Goal: Transaction & Acquisition: Obtain resource

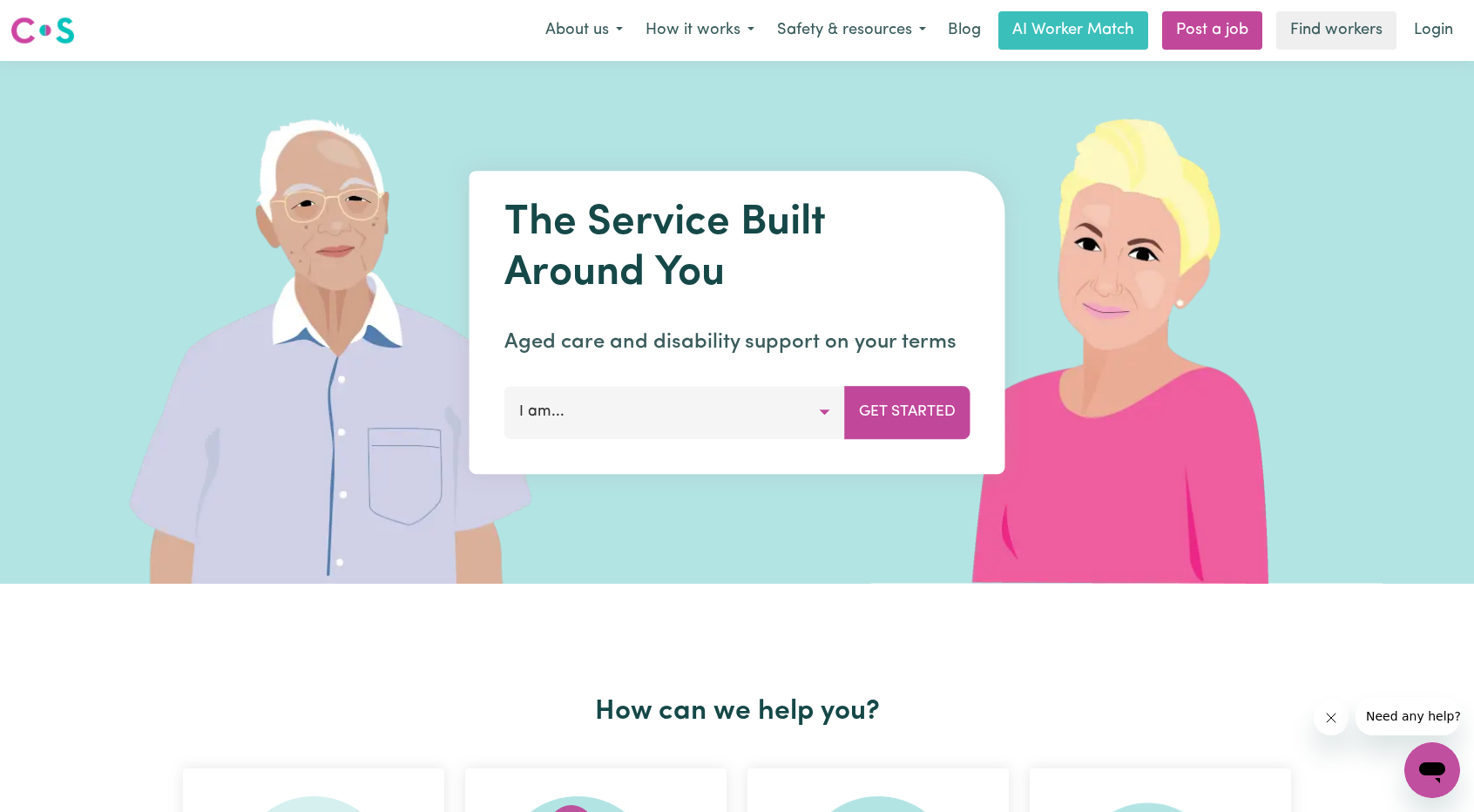
click at [828, 409] on button "I am..." at bounding box center [674, 412] width 340 height 53
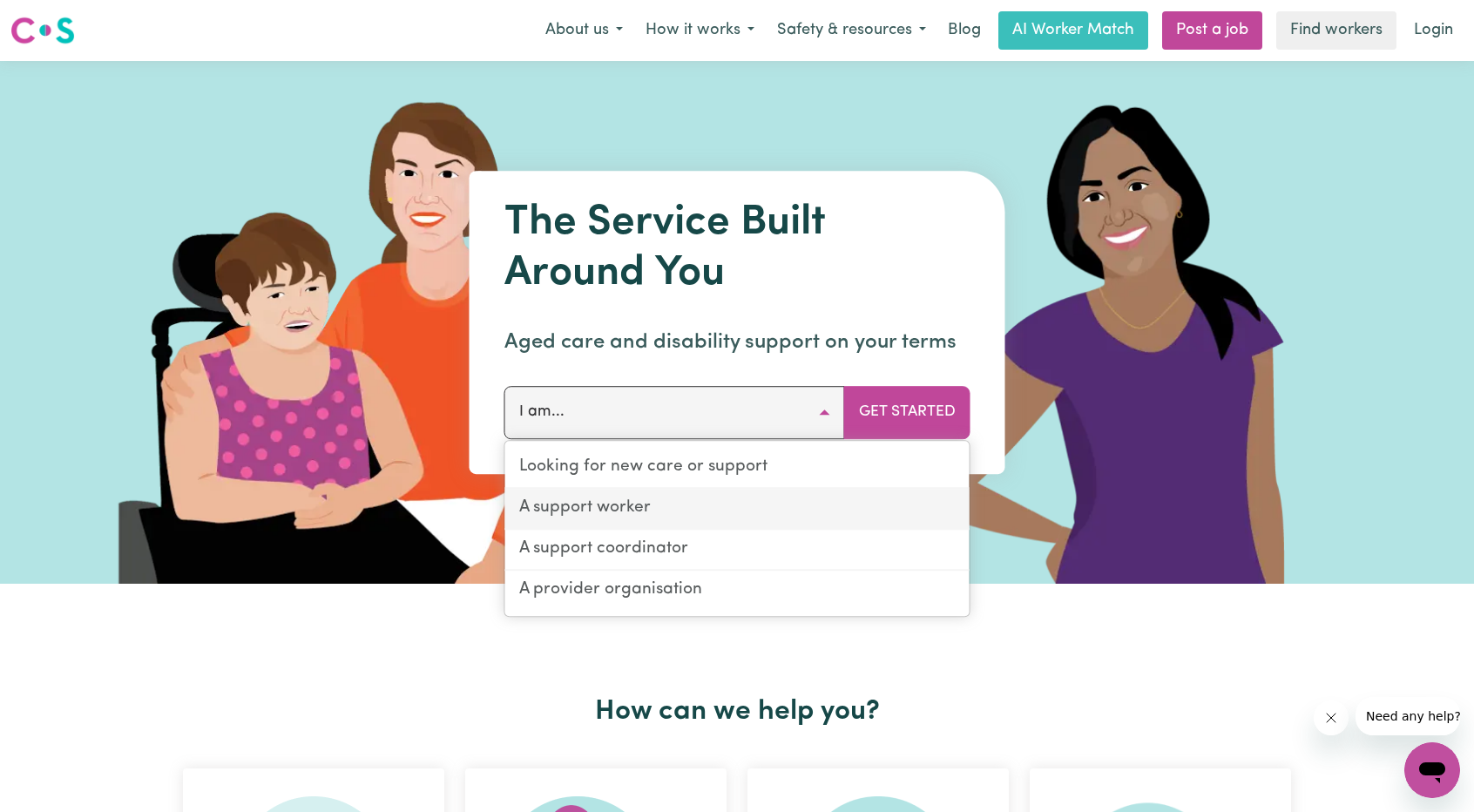
click at [634, 502] on link "A support worker" at bounding box center [737, 509] width 464 height 41
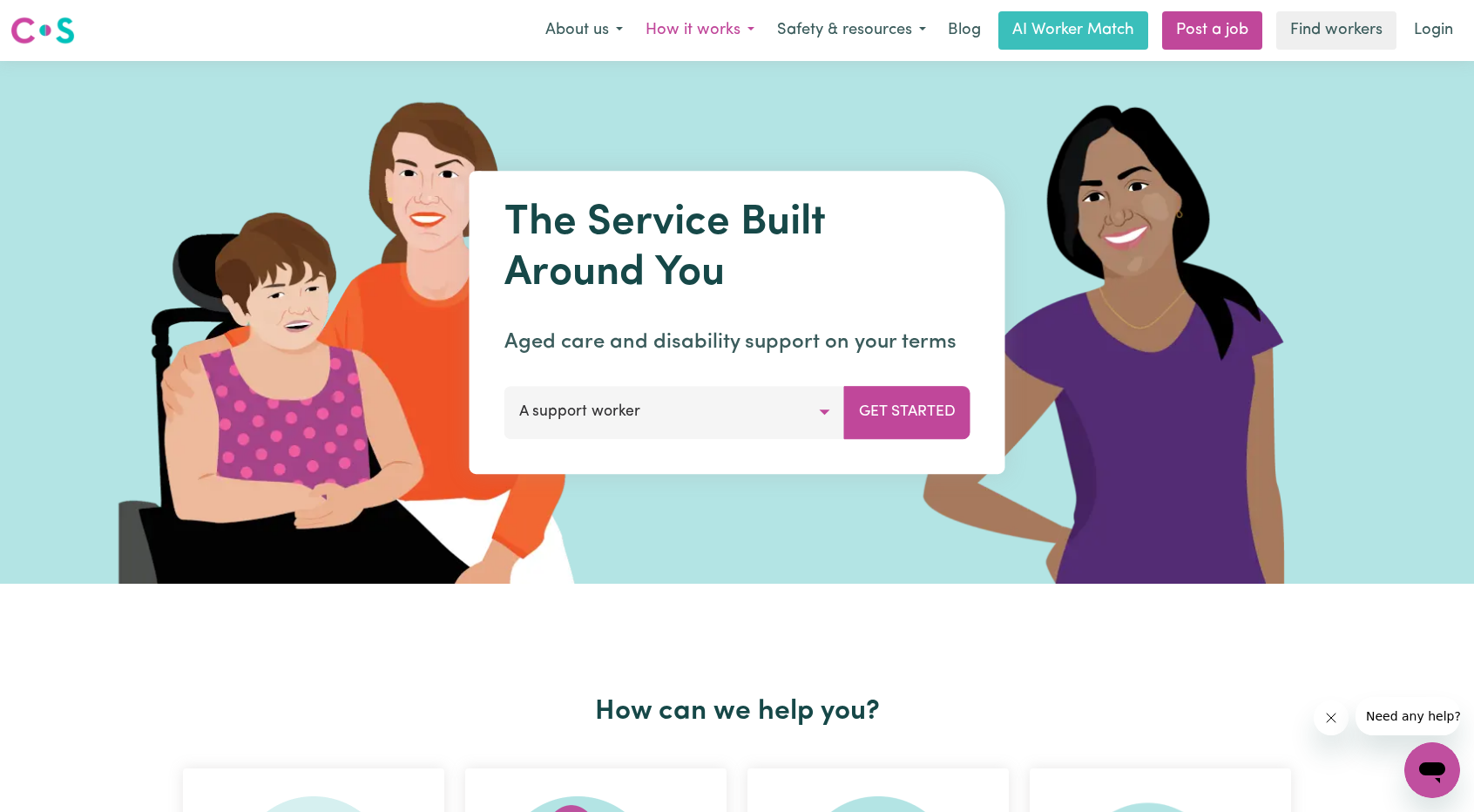
click at [715, 28] on button "How it works" at bounding box center [699, 31] width 132 height 37
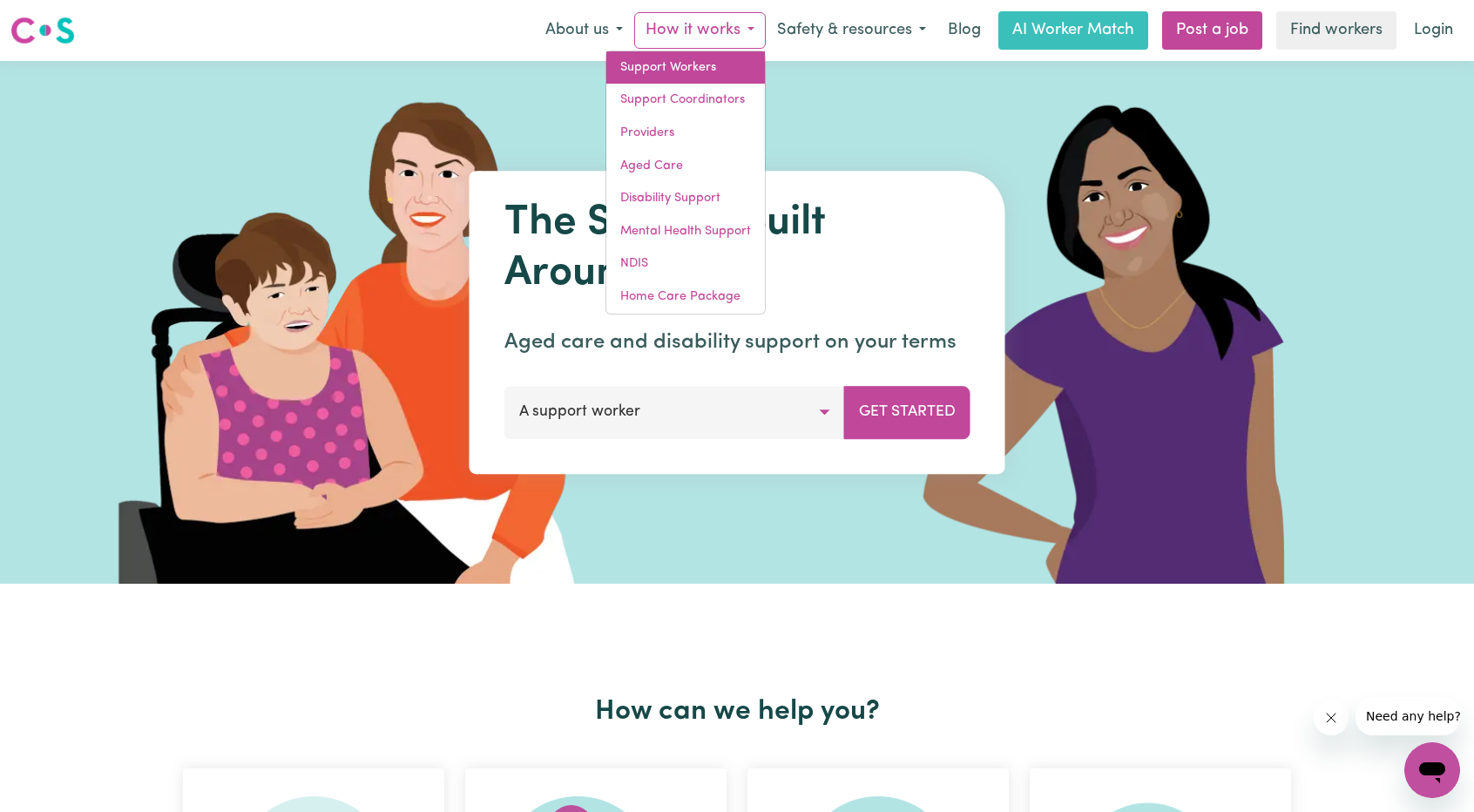
click at [697, 65] on link "Support Workers" at bounding box center [685, 68] width 159 height 33
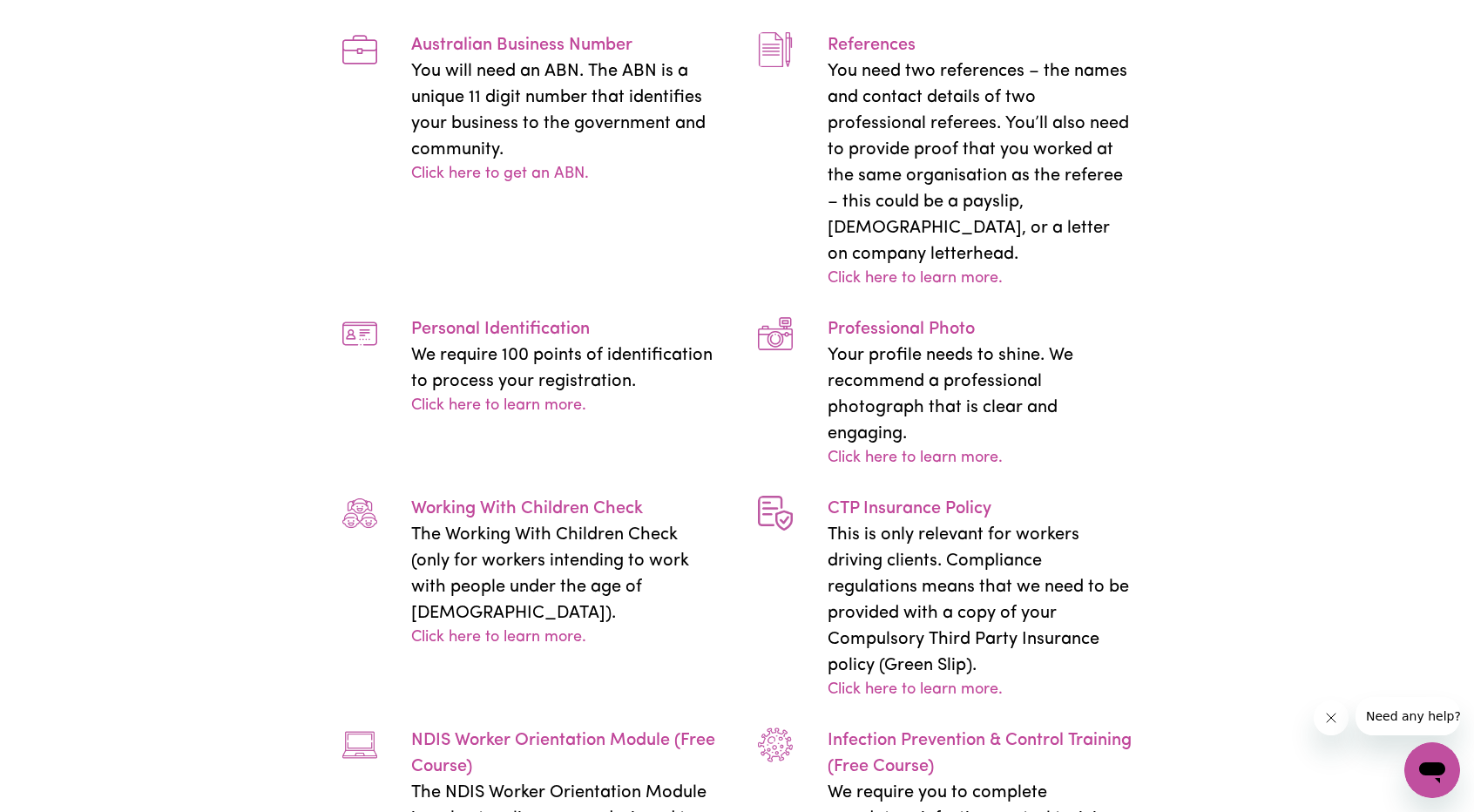
scroll to position [3744, 0]
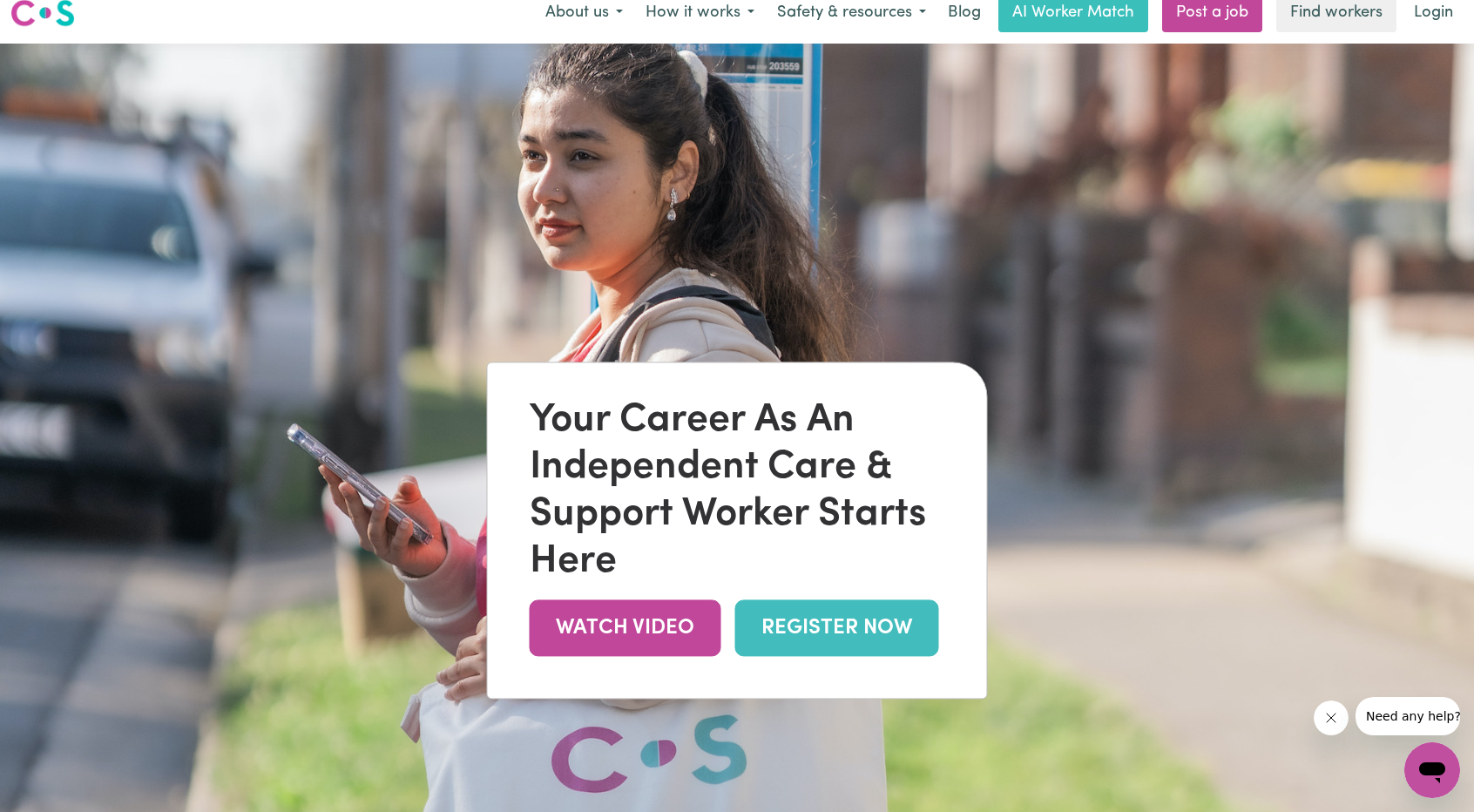
scroll to position [0, 0]
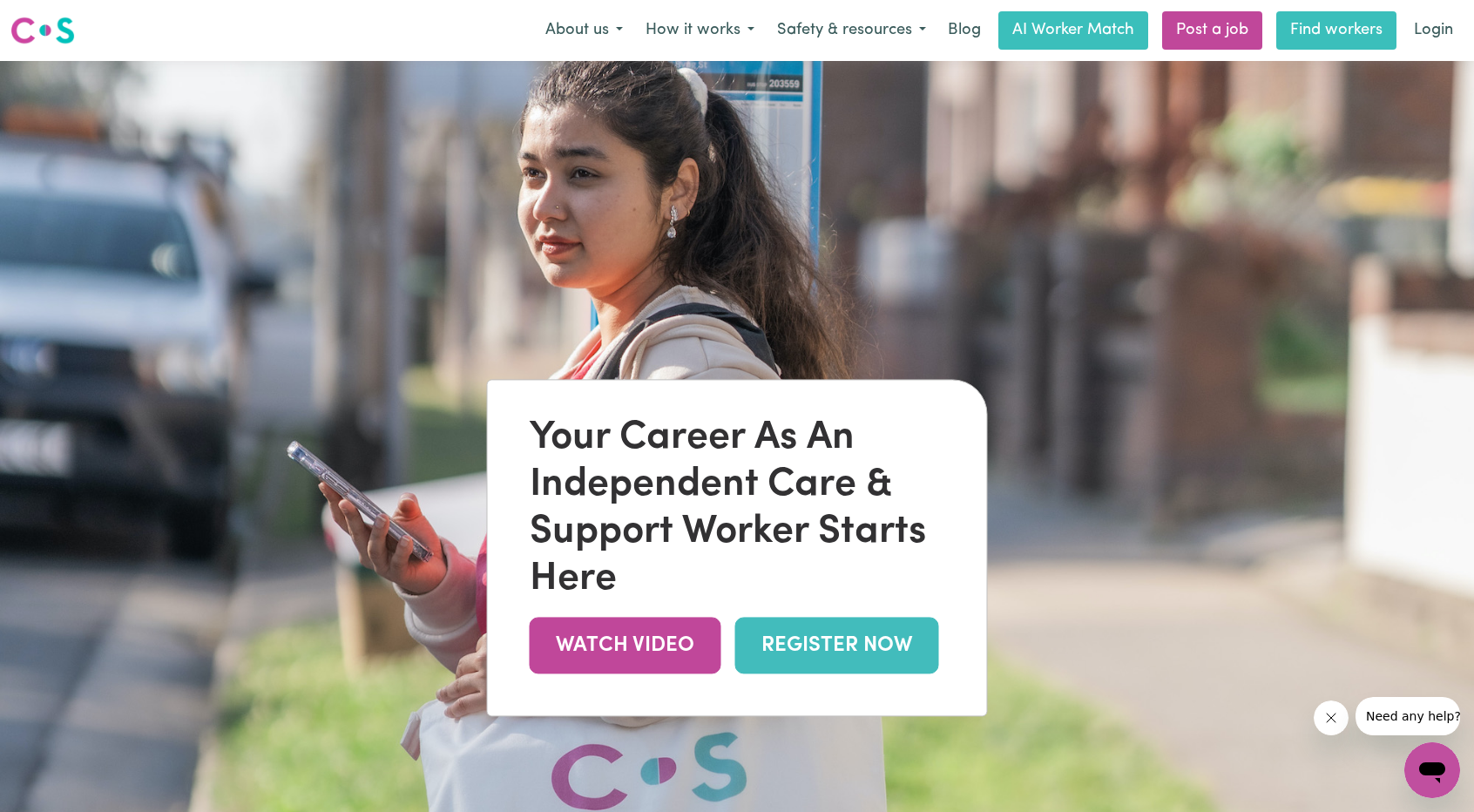
click at [1323, 26] on link "Find workers" at bounding box center [1336, 30] width 120 height 38
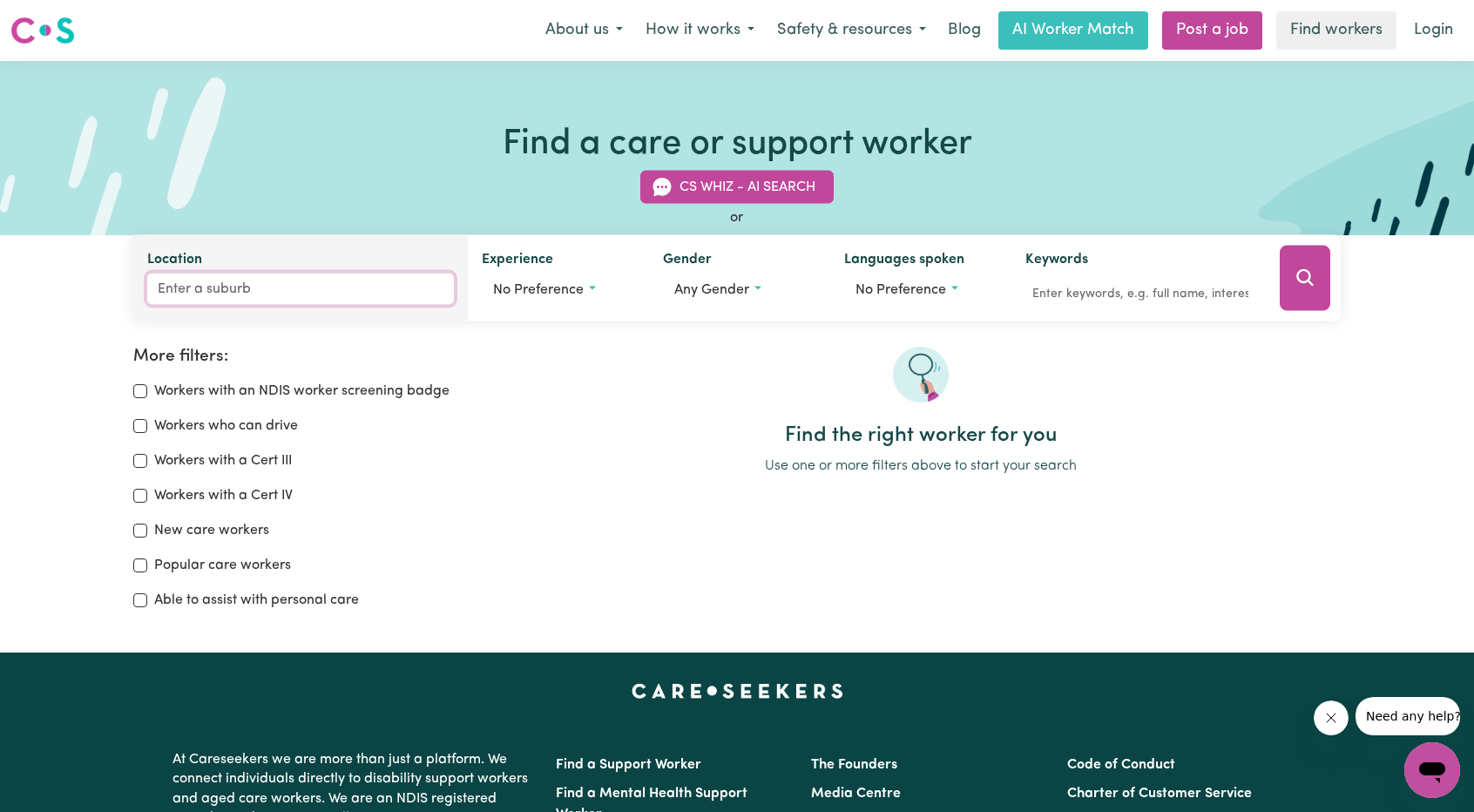
click at [195, 295] on input "Location" at bounding box center [300, 290] width 306 height 31
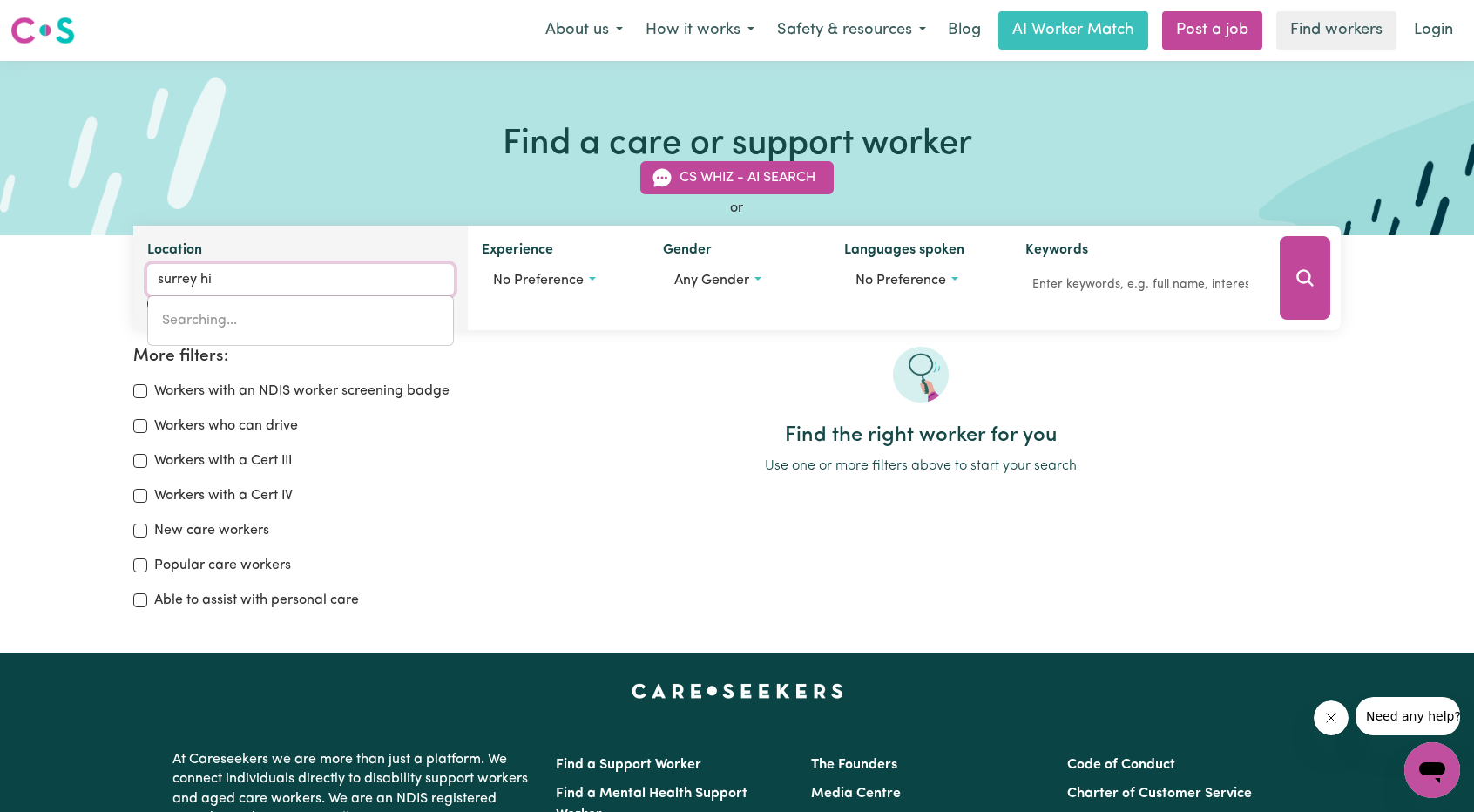
type input "surrey hil"
type input "surrey hilLS, [GEOGRAPHIC_DATA], 3127"
type input "[GEOGRAPHIC_DATA]"
type input "[GEOGRAPHIC_DATA], [GEOGRAPHIC_DATA], 3127"
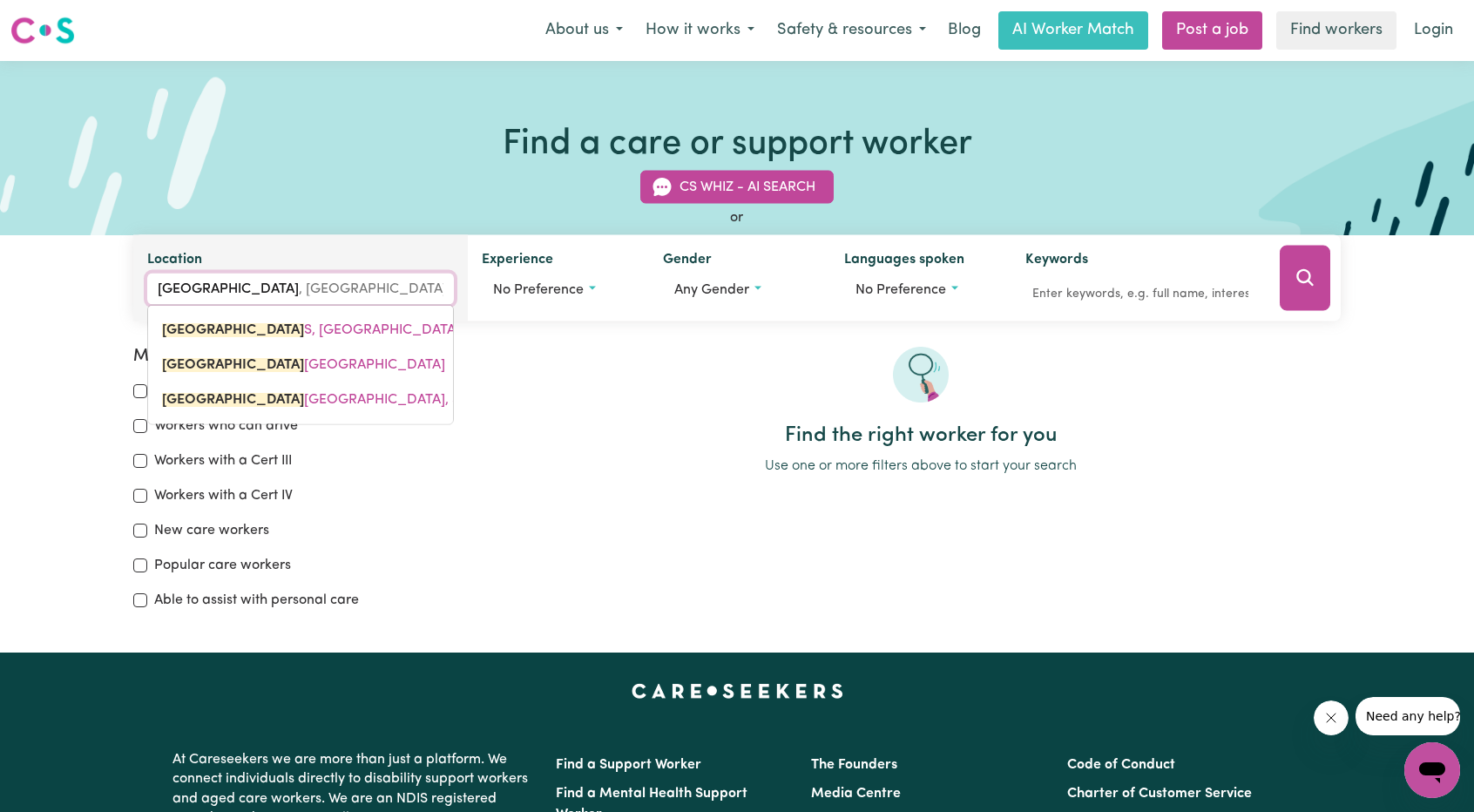
type input "[GEOGRAPHIC_DATA]"
type input "[GEOGRAPHIC_DATA], [GEOGRAPHIC_DATA], 3127"
click at [232, 320] on link "[GEOGRAPHIC_DATA]" at bounding box center [300, 330] width 305 height 35
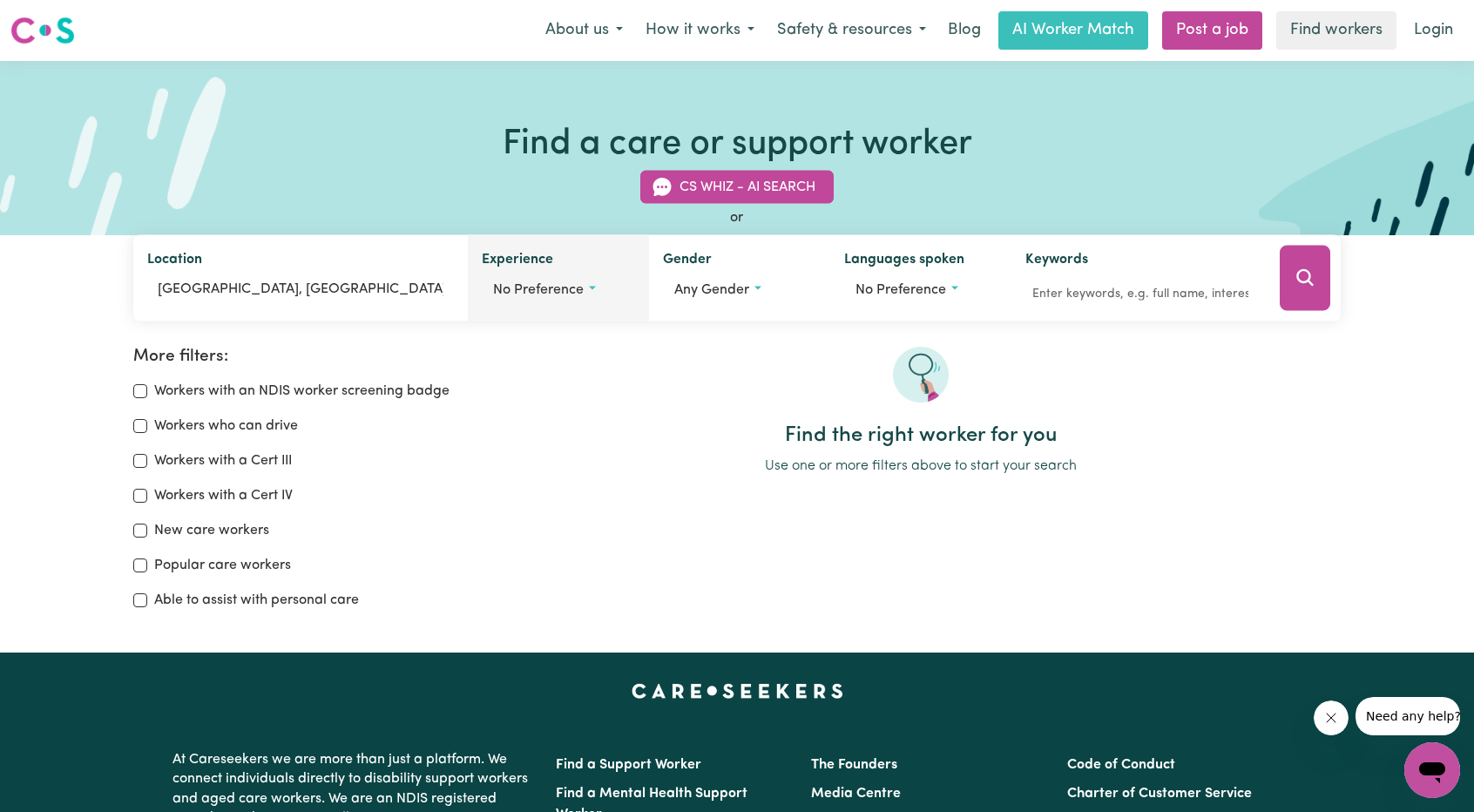
click at [592, 283] on button "No preference" at bounding box center [558, 290] width 153 height 33
click at [735, 330] on div "More filters: Workers with an NDIS worker screening badge Workers who can drive…" at bounding box center [737, 464] width 1474 height 347
click at [1302, 274] on icon "Search" at bounding box center [1304, 277] width 20 height 20
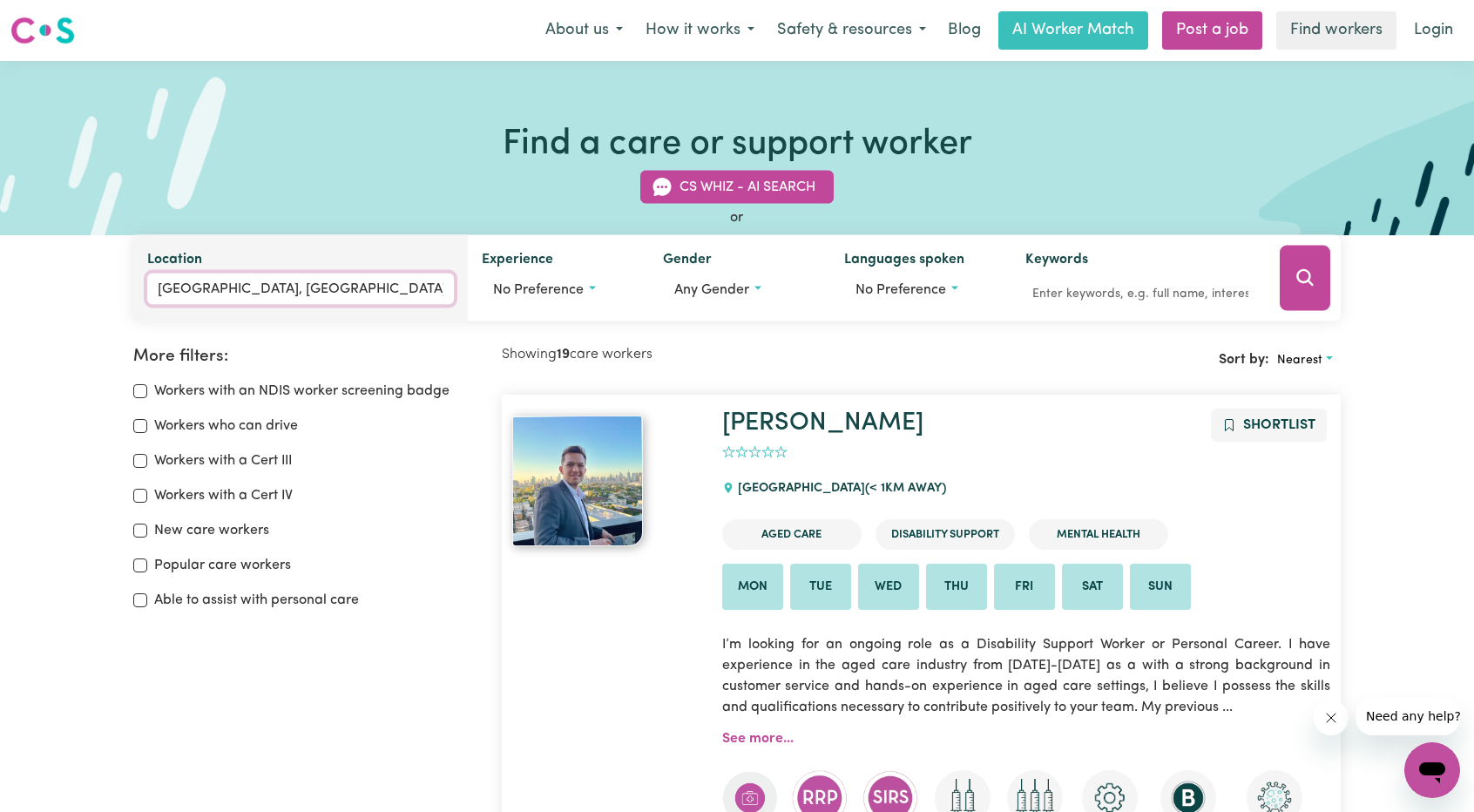
type input "[GEOGRAPHIC_DATA]"
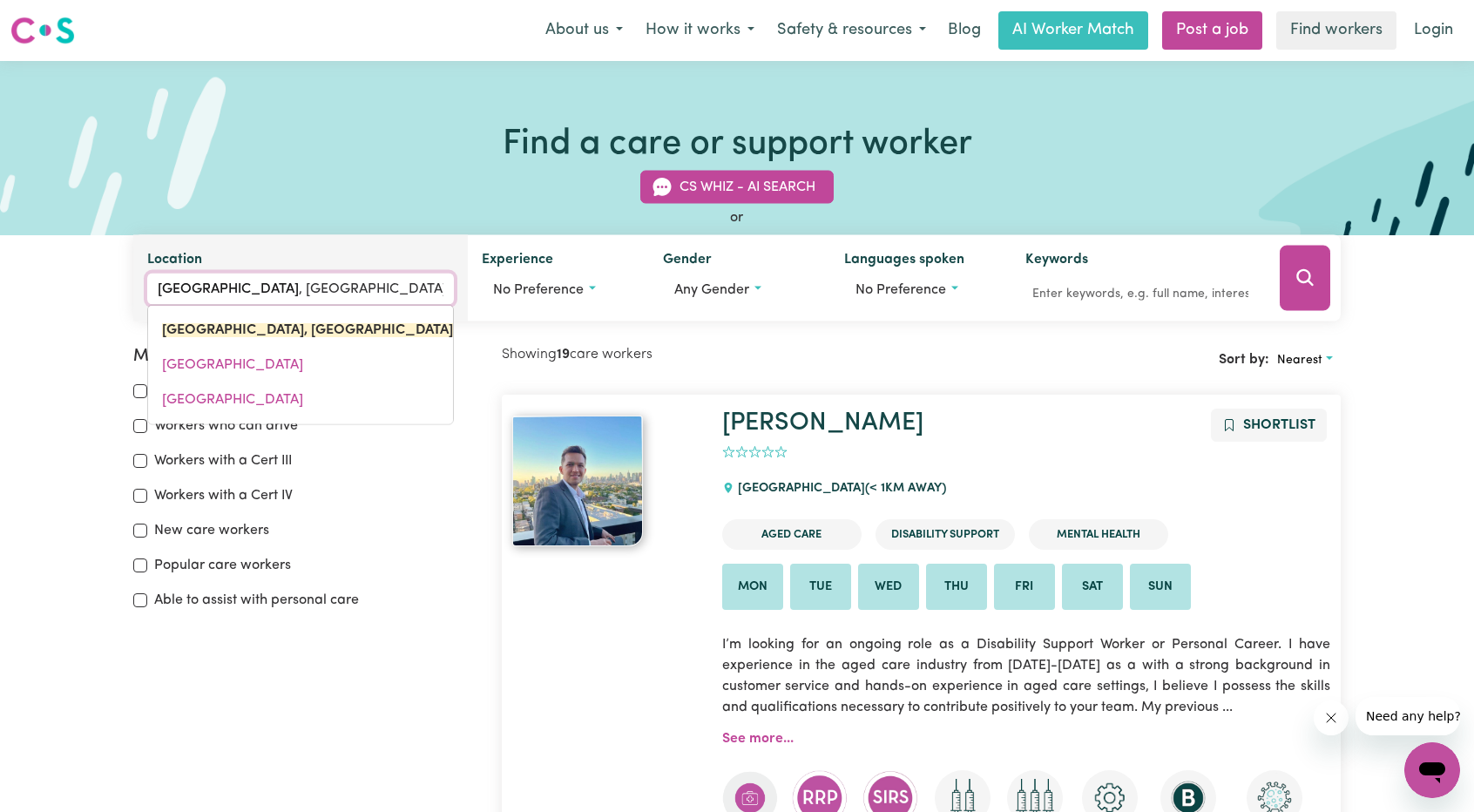
click at [328, 285] on input "[GEOGRAPHIC_DATA], [GEOGRAPHIC_DATA]" at bounding box center [300, 290] width 306 height 31
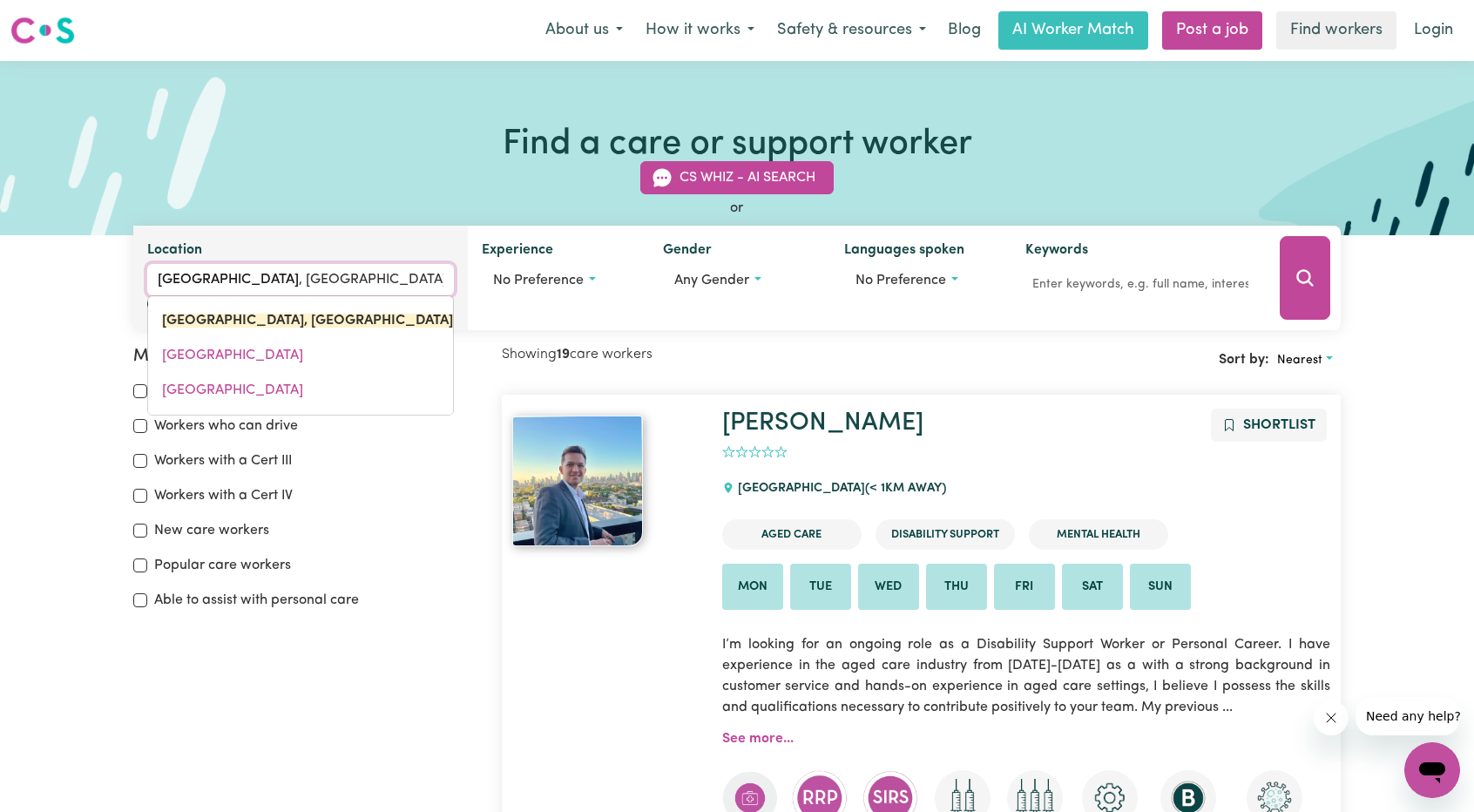
type input "[GEOGRAPHIC_DATA], [GEOGRAPHIC_DATA]"
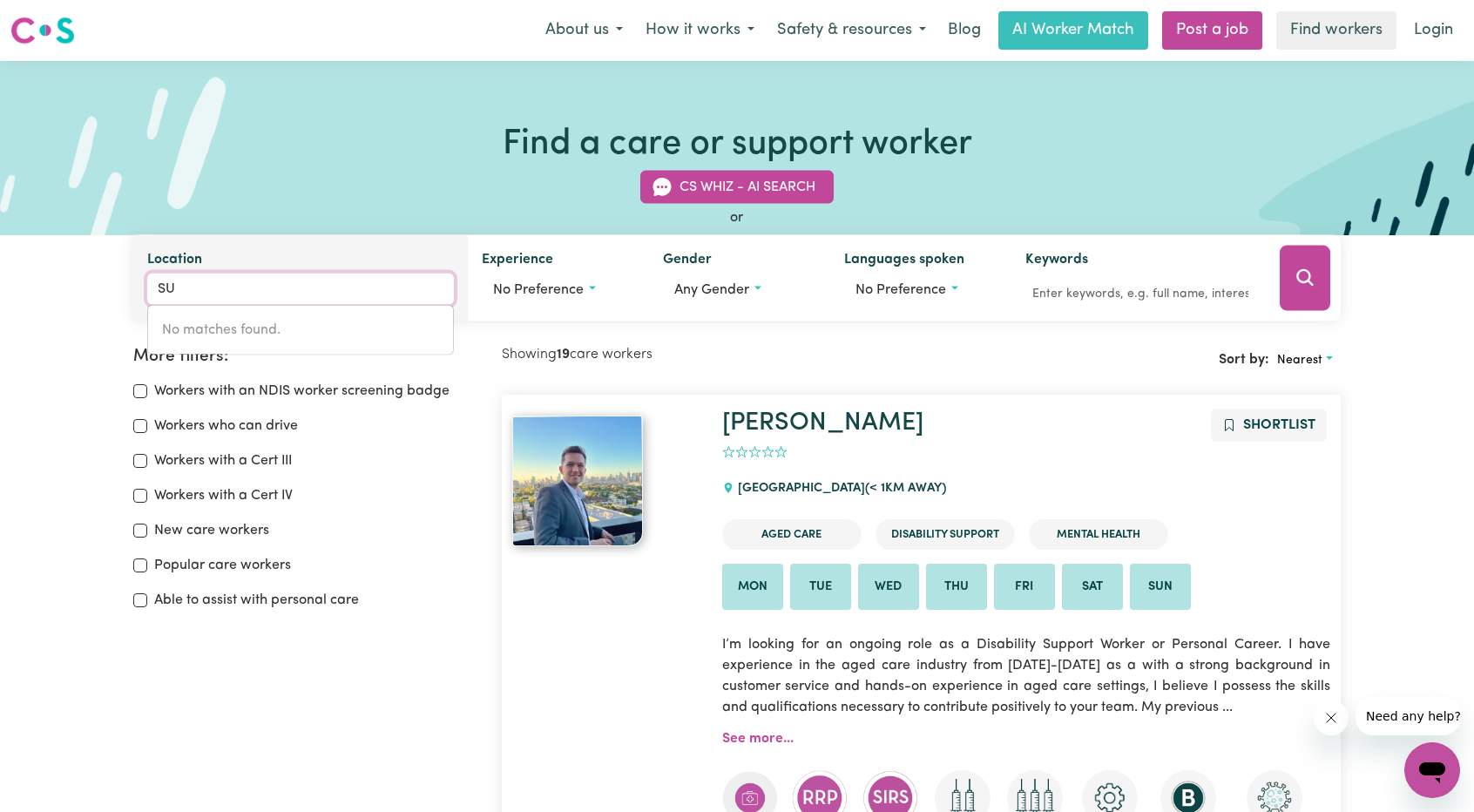
type input "S"
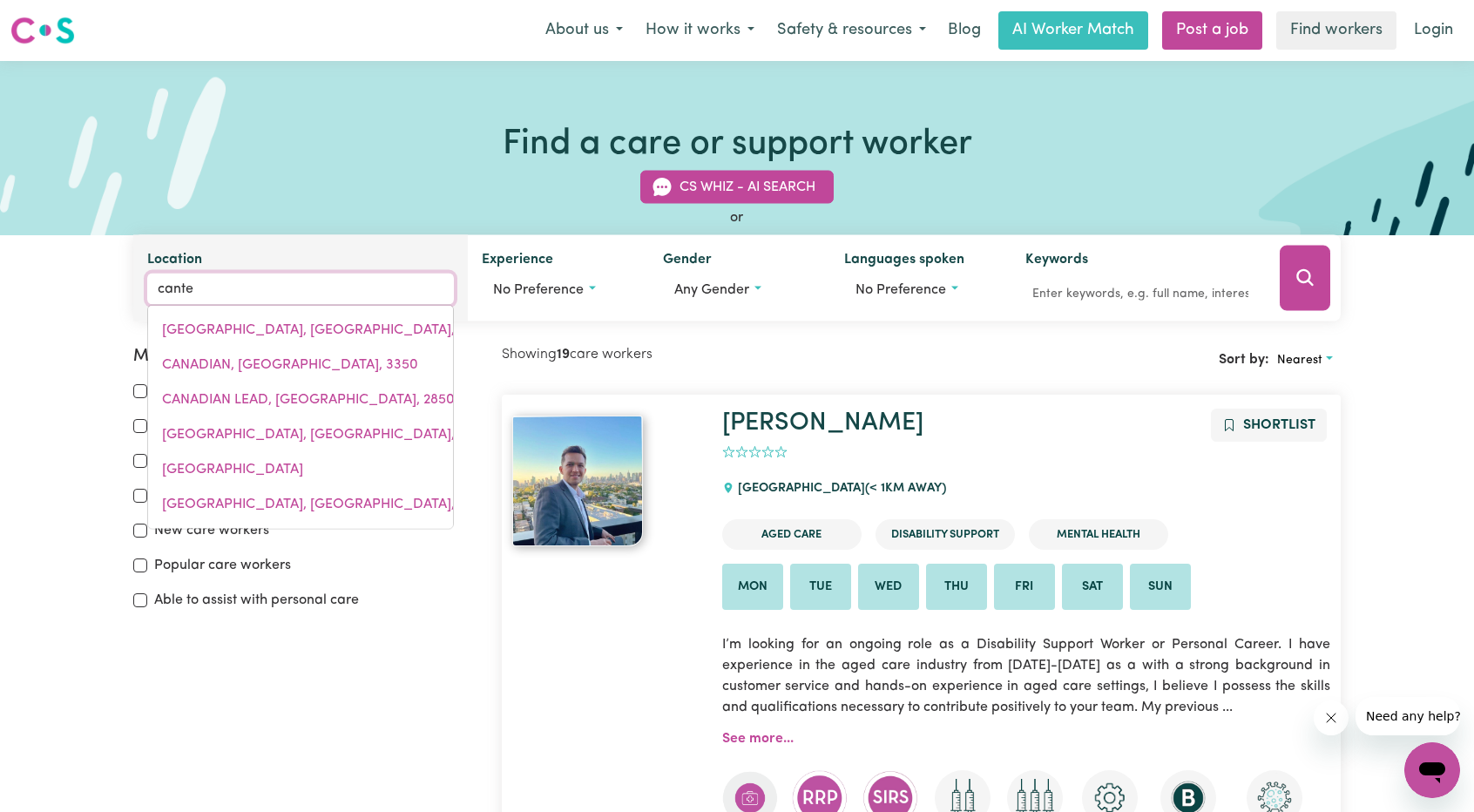
type input "[PERSON_NAME]"
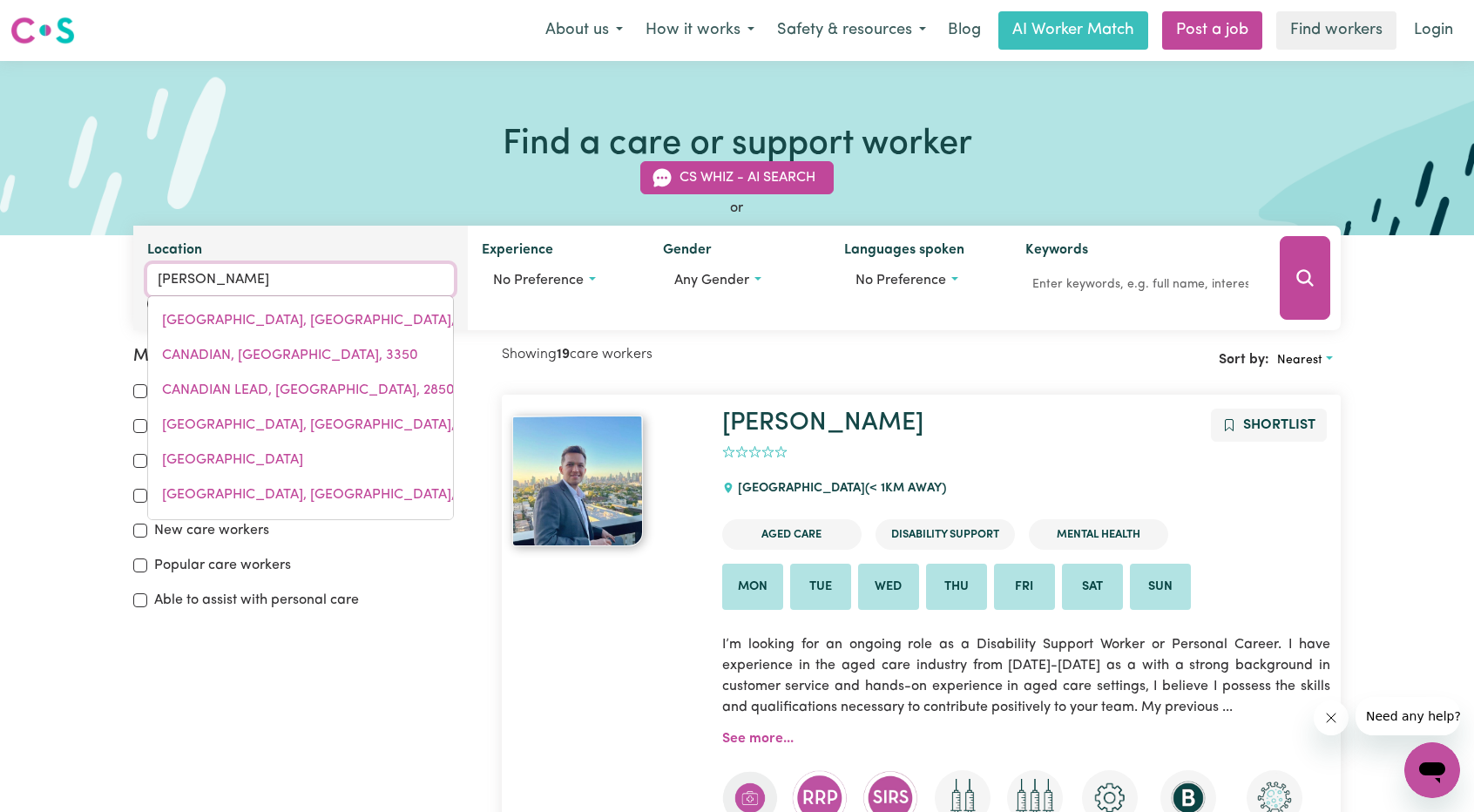
type input "[GEOGRAPHIC_DATA], [GEOGRAPHIC_DATA], 2193"
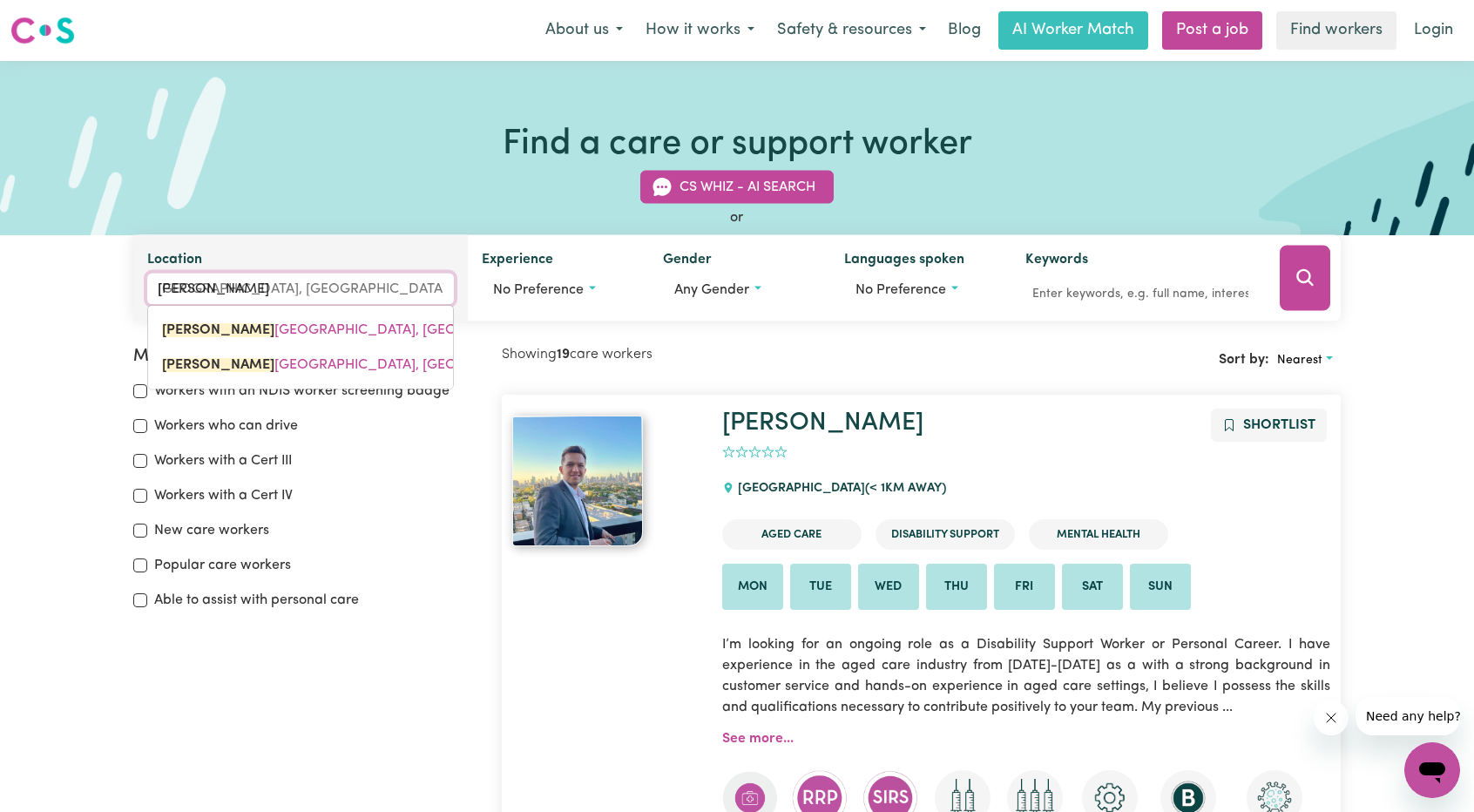
type input "canterb"
type input "canterbURY, [GEOGRAPHIC_DATA], 2193"
type input "canterbu"
type input "canterbuRY, [GEOGRAPHIC_DATA], 2193"
type input "canterbur"
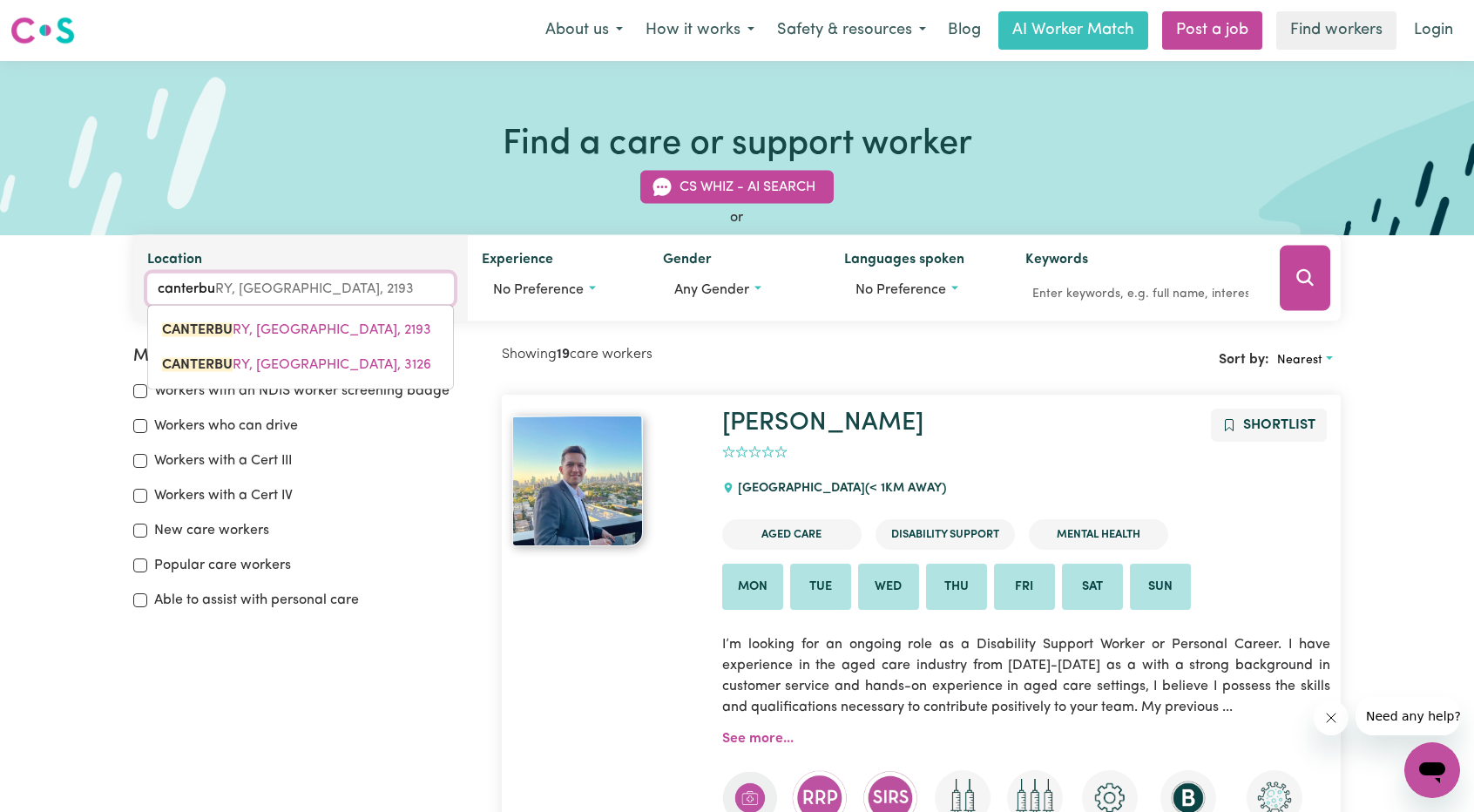
type input "canterburY, [GEOGRAPHIC_DATA], 2193"
type input "canterbury"
type input "[GEOGRAPHIC_DATA], [GEOGRAPHIC_DATA], 2193"
click at [346, 361] on link "[GEOGRAPHIC_DATA] , [GEOGRAPHIC_DATA], 3126" at bounding box center [300, 365] width 305 height 35
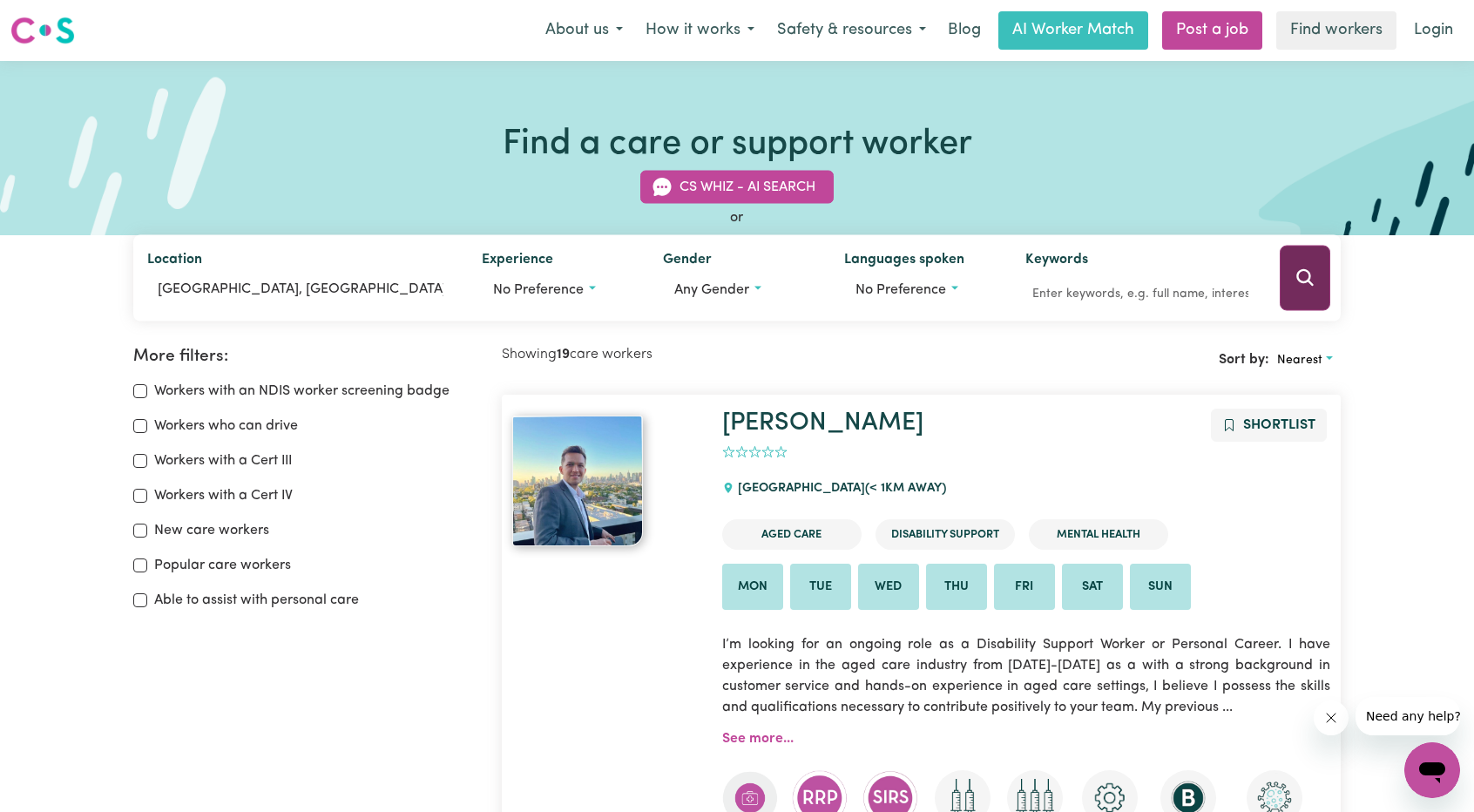
click at [1302, 270] on icon "Search" at bounding box center [1304, 277] width 20 height 20
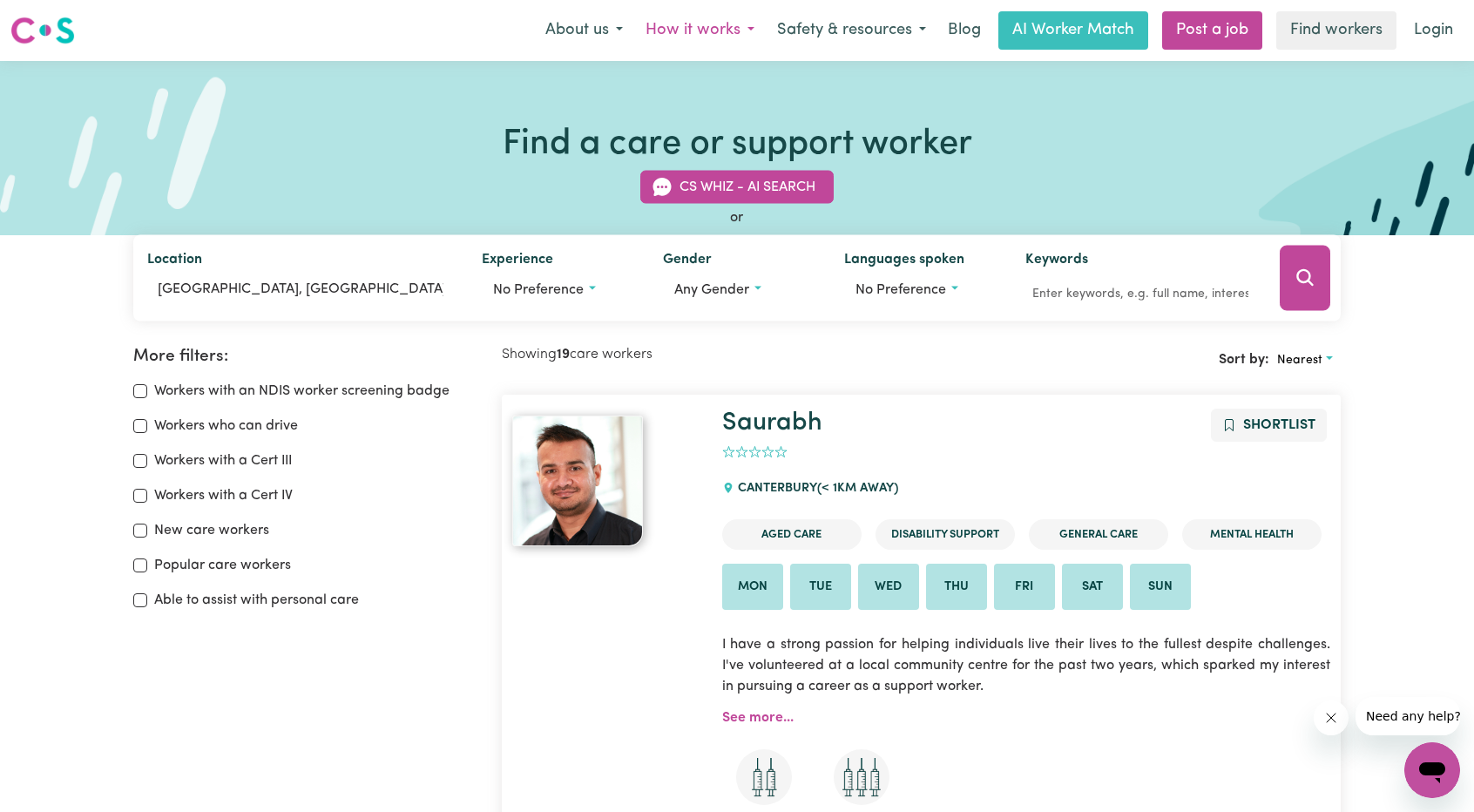
click at [686, 33] on button "How it works" at bounding box center [699, 31] width 132 height 37
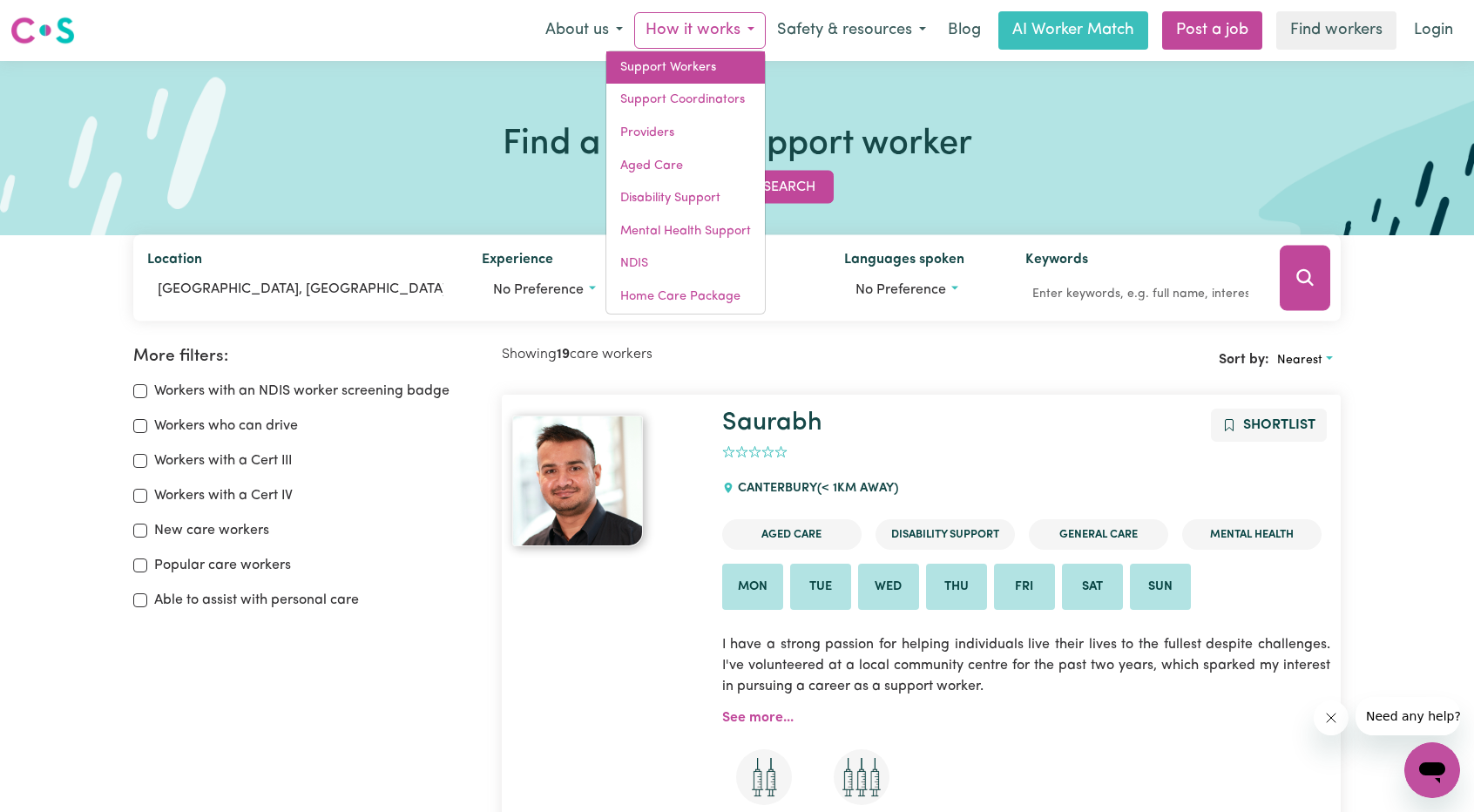
click at [679, 66] on link "Support Workers" at bounding box center [685, 68] width 159 height 33
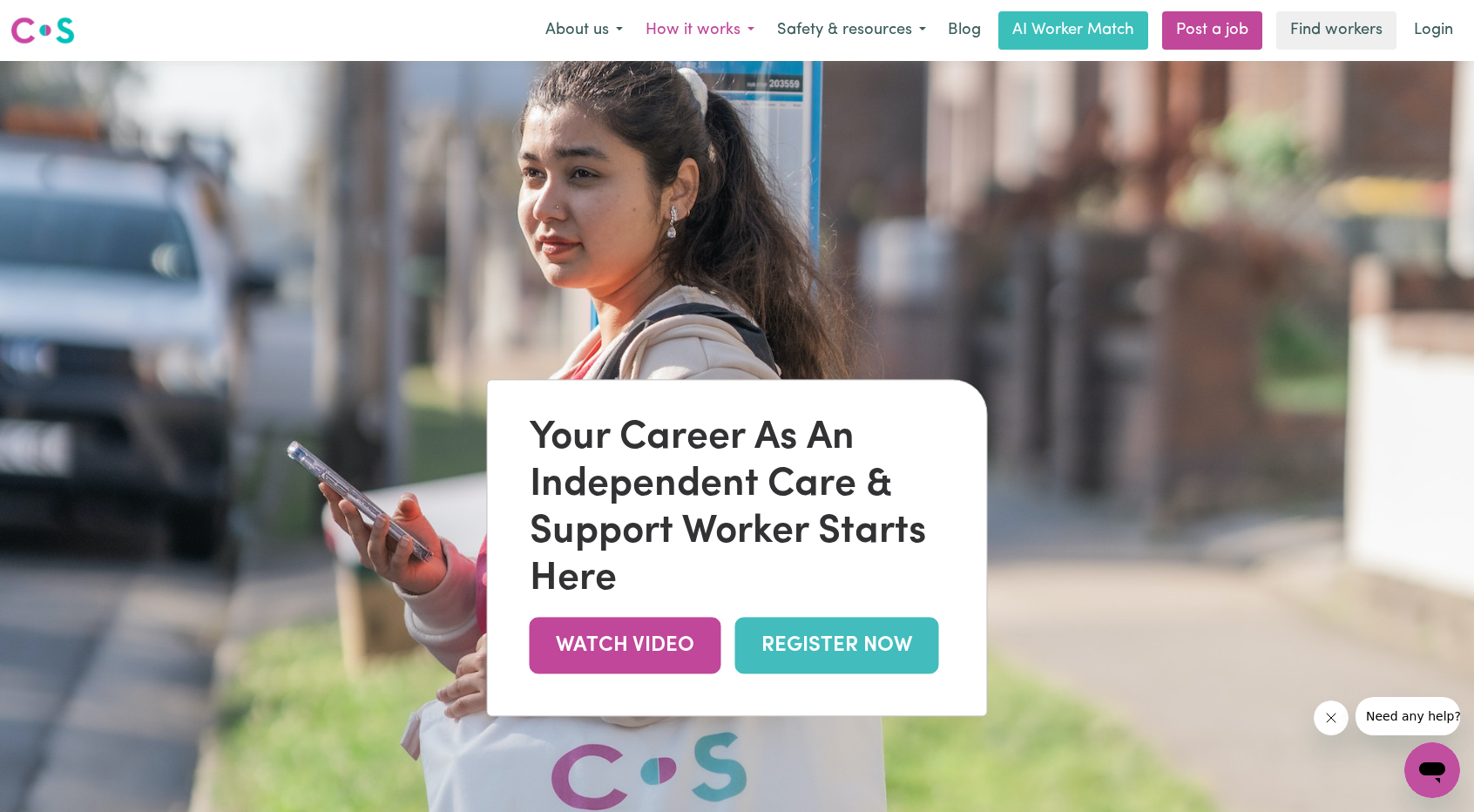
click at [746, 27] on button "How it works" at bounding box center [699, 31] width 132 height 37
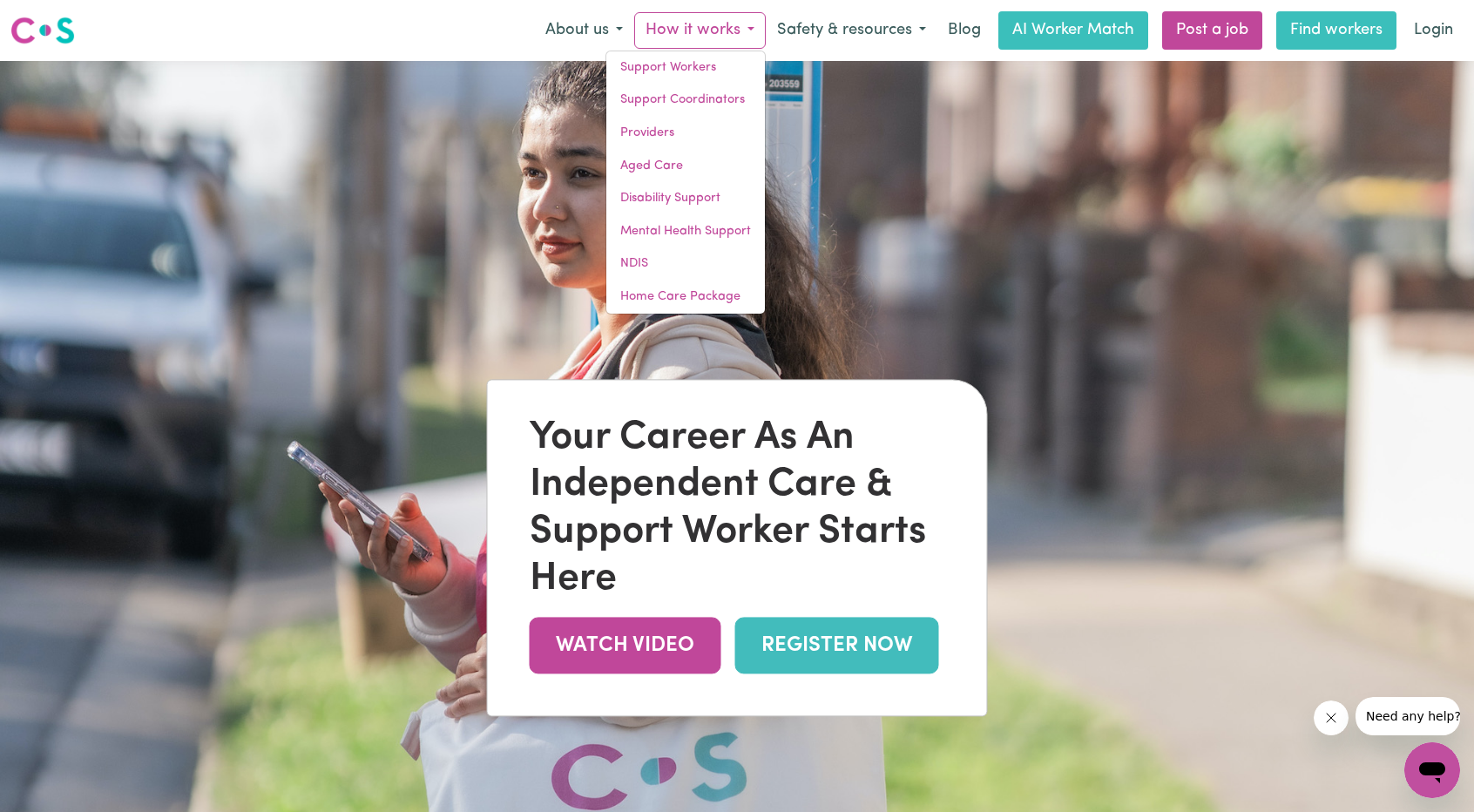
click at [1324, 28] on link "Find workers" at bounding box center [1336, 30] width 120 height 38
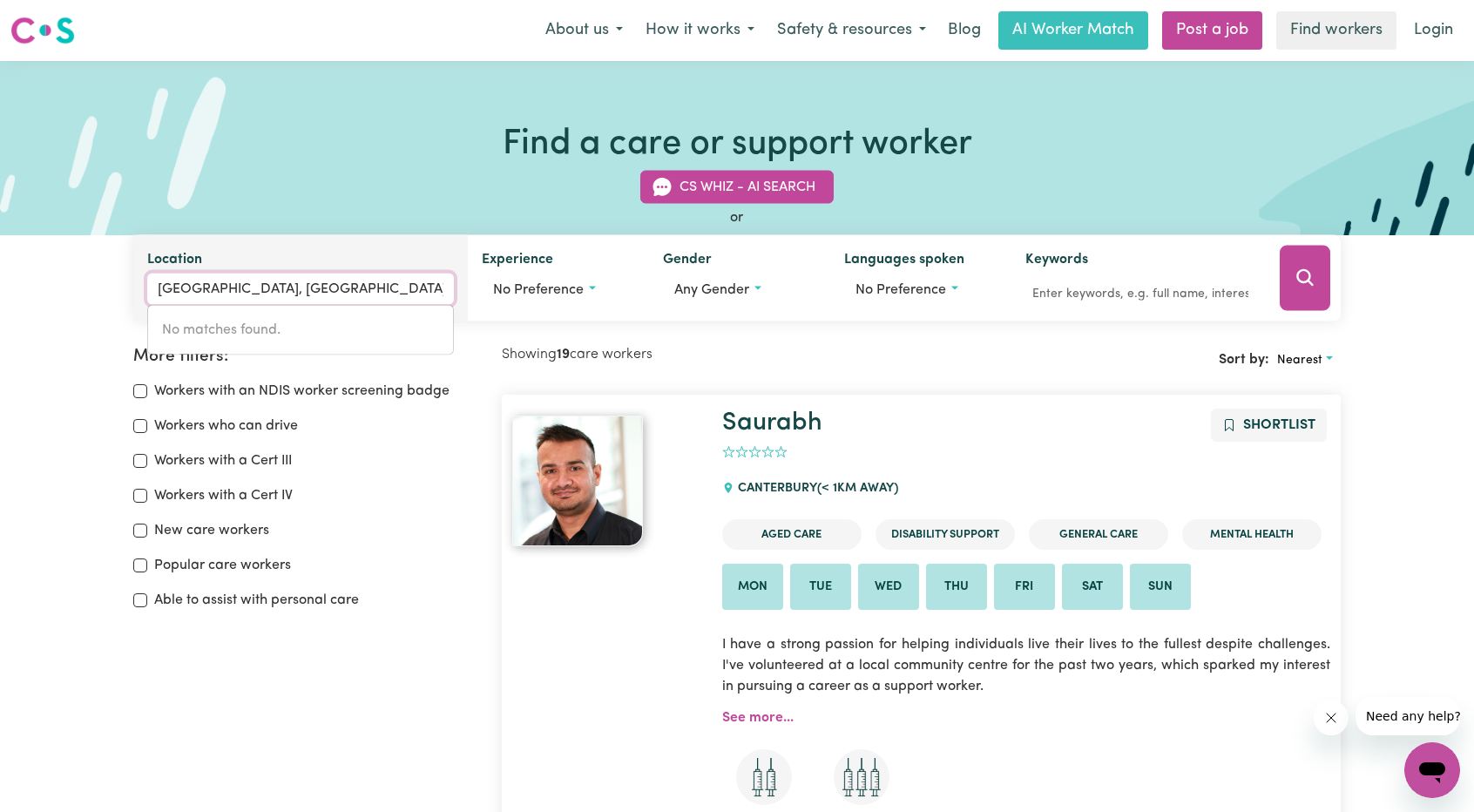
click at [364, 288] on input "[GEOGRAPHIC_DATA], [GEOGRAPHIC_DATA]" at bounding box center [300, 290] width 306 height 31
click at [378, 156] on div "CS Whiz - AI Search or Location [GEOGRAPHIC_DATA], Victori No matches found. Ex…" at bounding box center [737, 236] width 1228 height 172
click at [312, 298] on input "CANTERBURY, Victori" at bounding box center [300, 290] width 306 height 31
type input "C"
type input "ringwood"
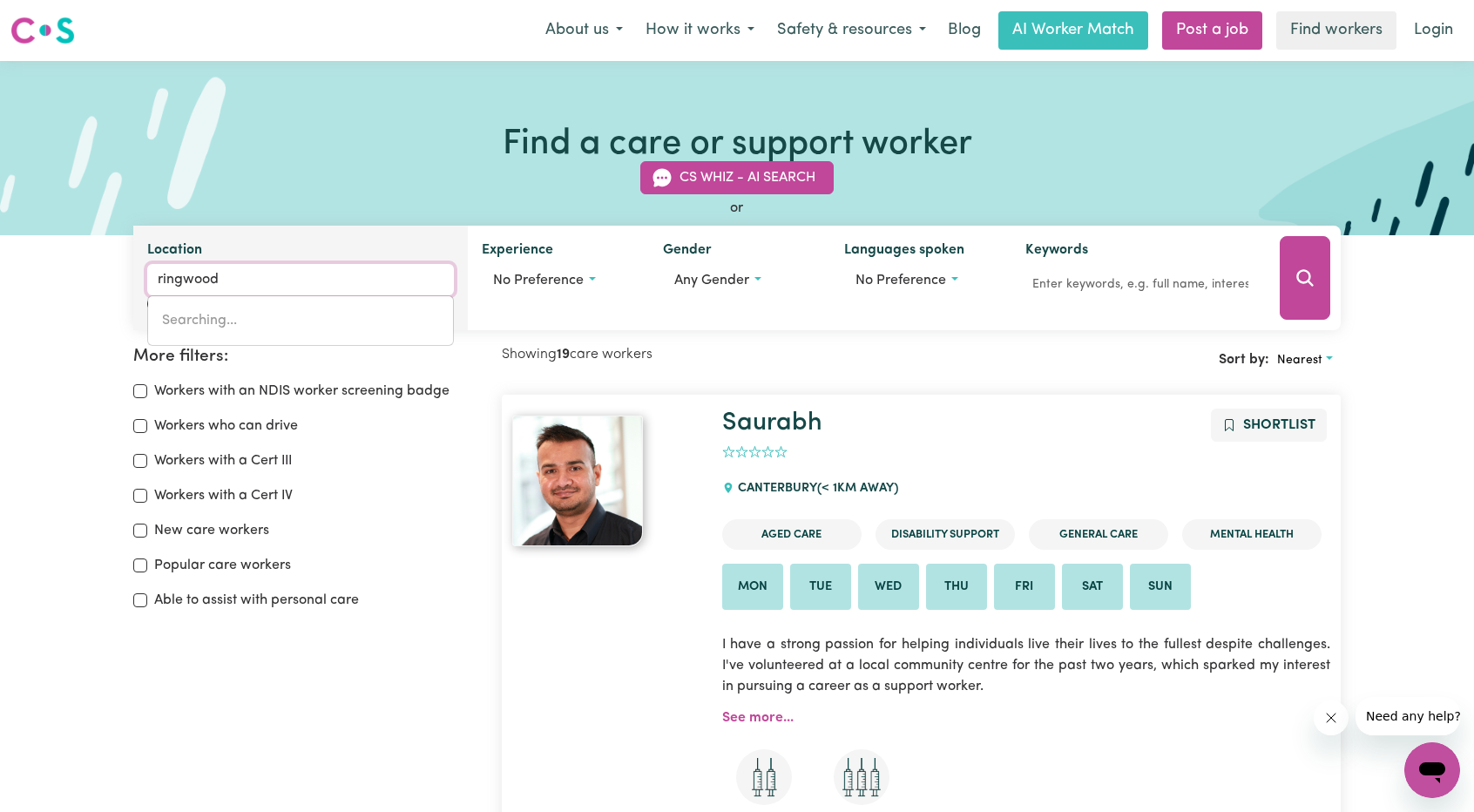
type input "[GEOGRAPHIC_DATA], [GEOGRAPHIC_DATA], 2646"
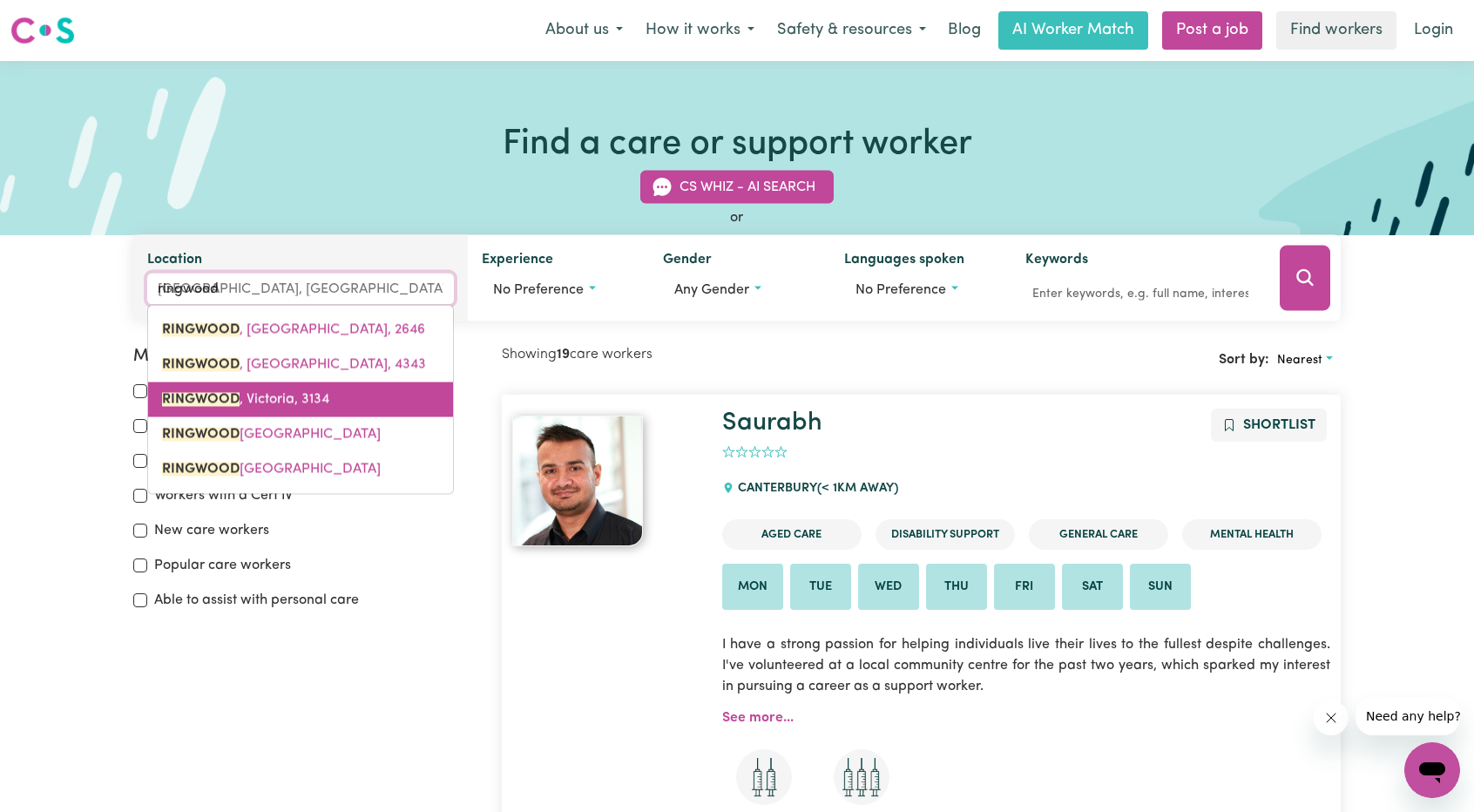
click at [285, 400] on span "RINGWOOD , [GEOGRAPHIC_DATA], 3134" at bounding box center [246, 400] width 168 height 14
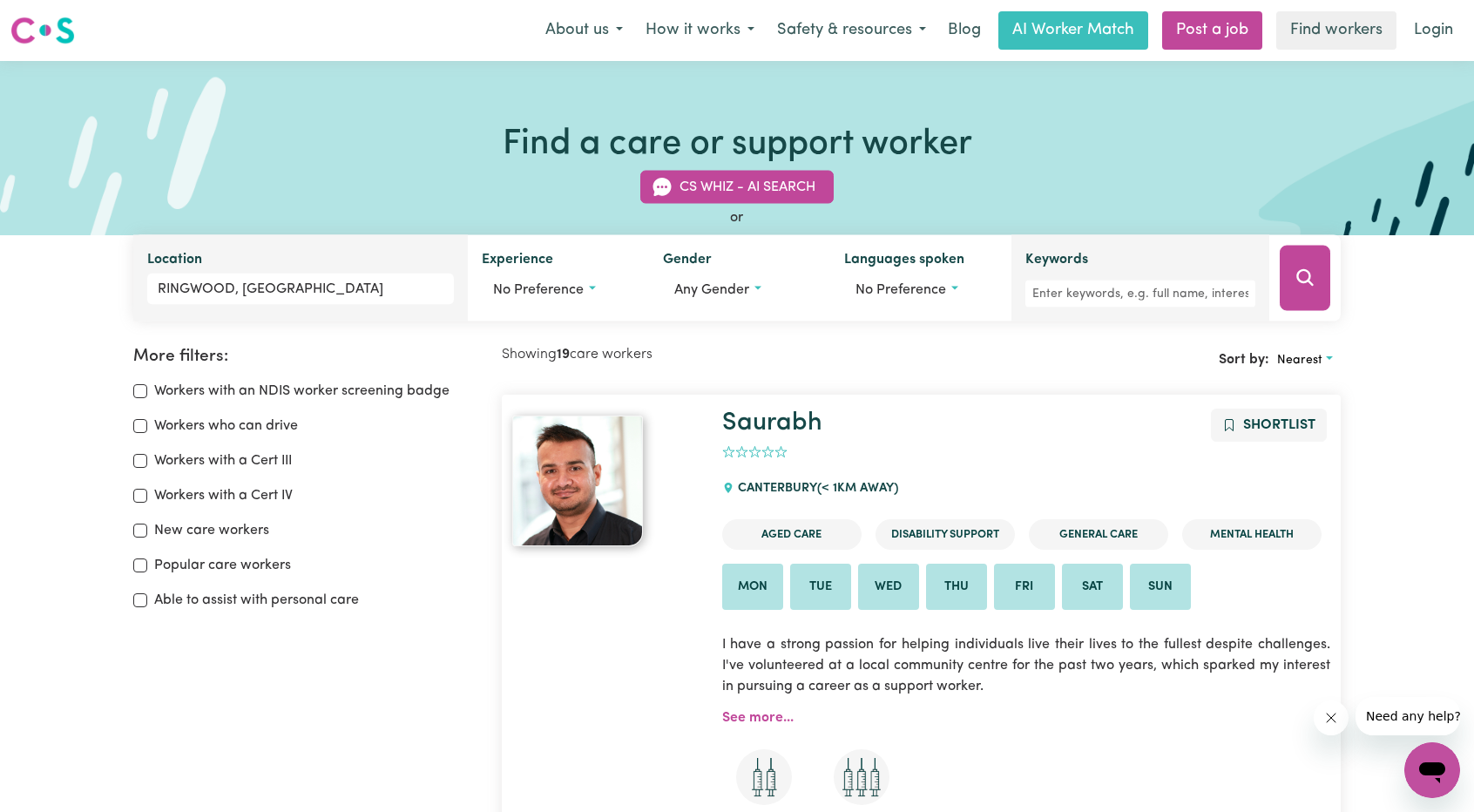
drag, startPoint x: 1304, startPoint y: 277, endPoint x: 1266, endPoint y: 274, distance: 38.1
click at [1303, 277] on icon "Search" at bounding box center [1304, 277] width 20 height 20
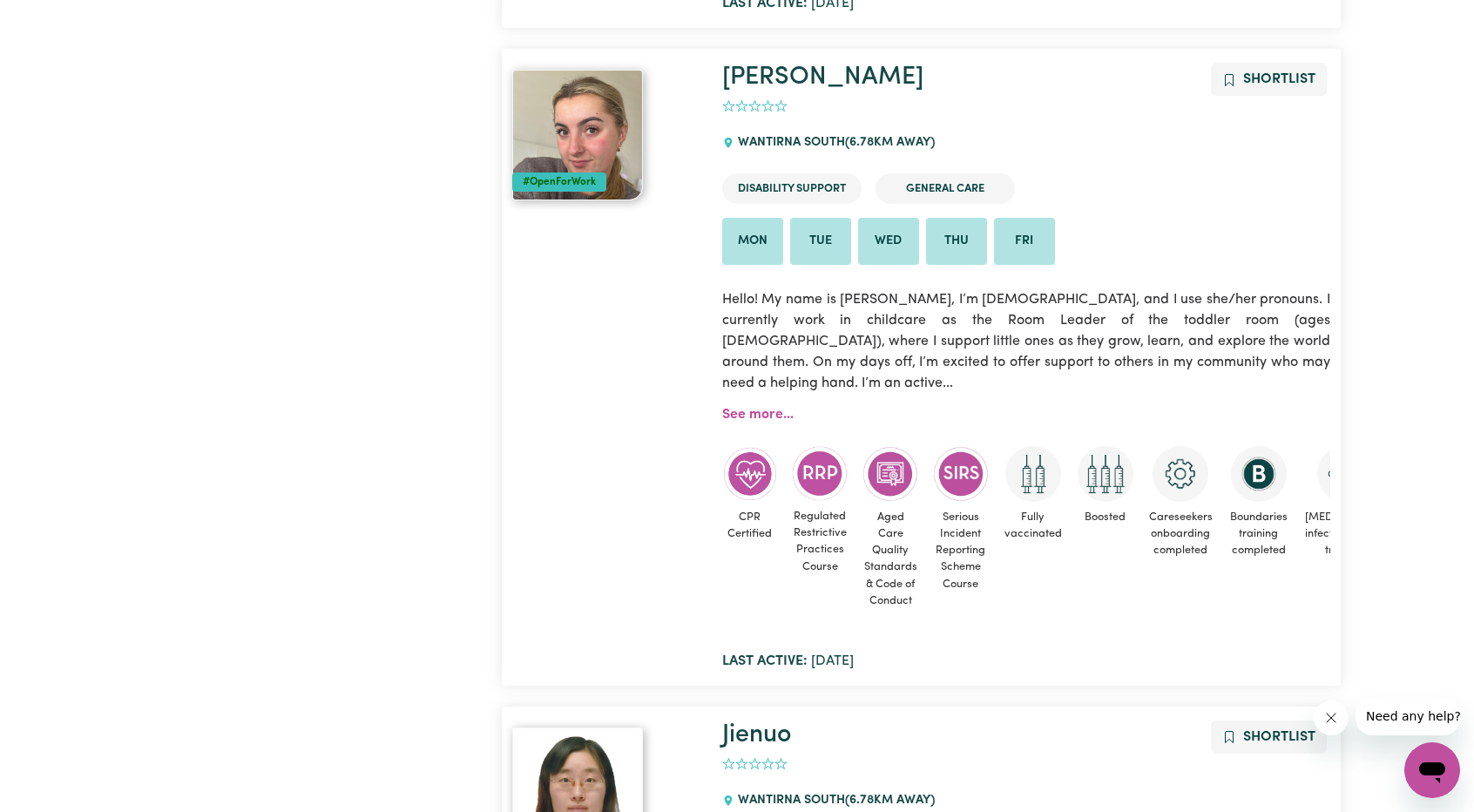
scroll to position [8216, 0]
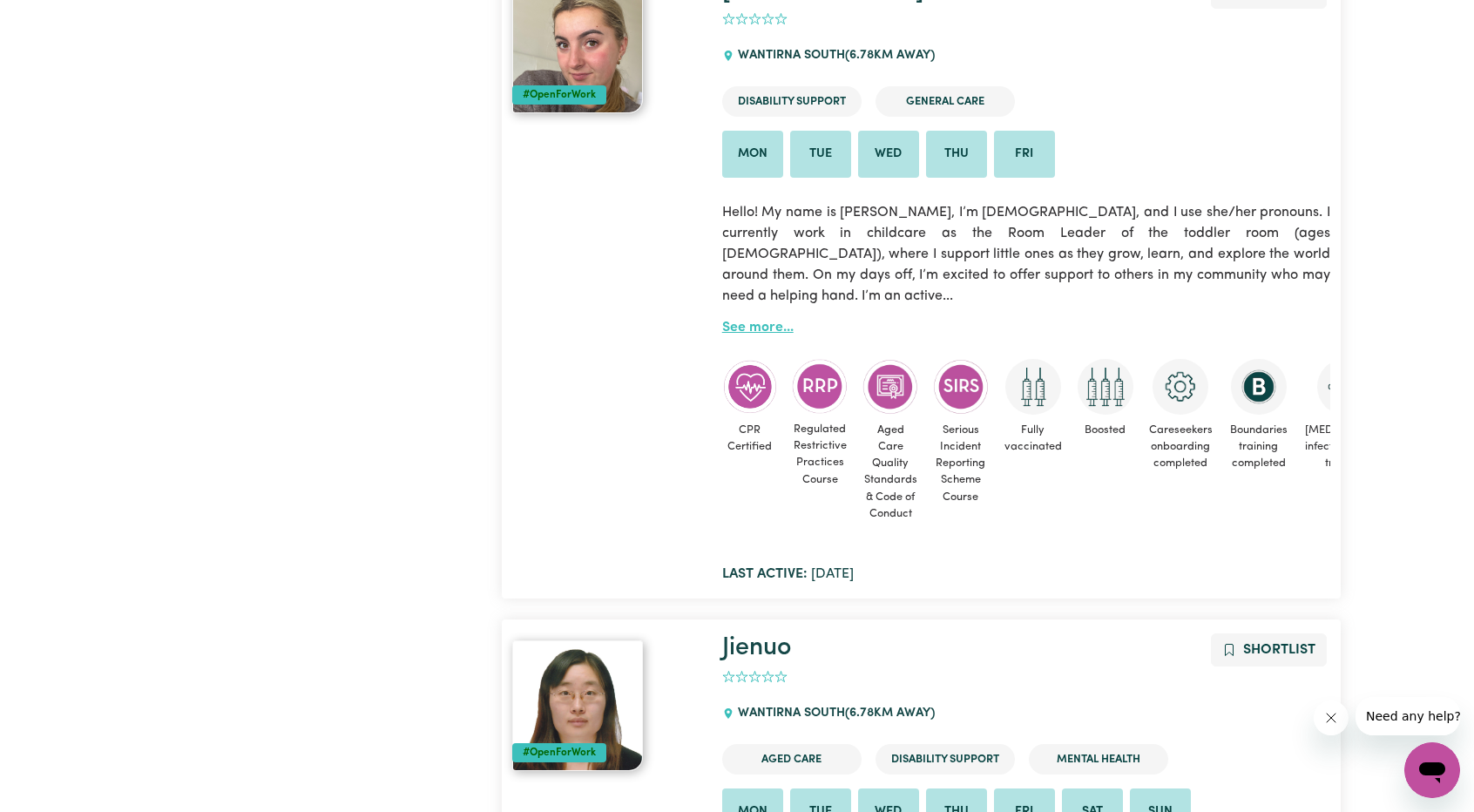
click at [733, 321] on link "See more..." at bounding box center [757, 328] width 71 height 14
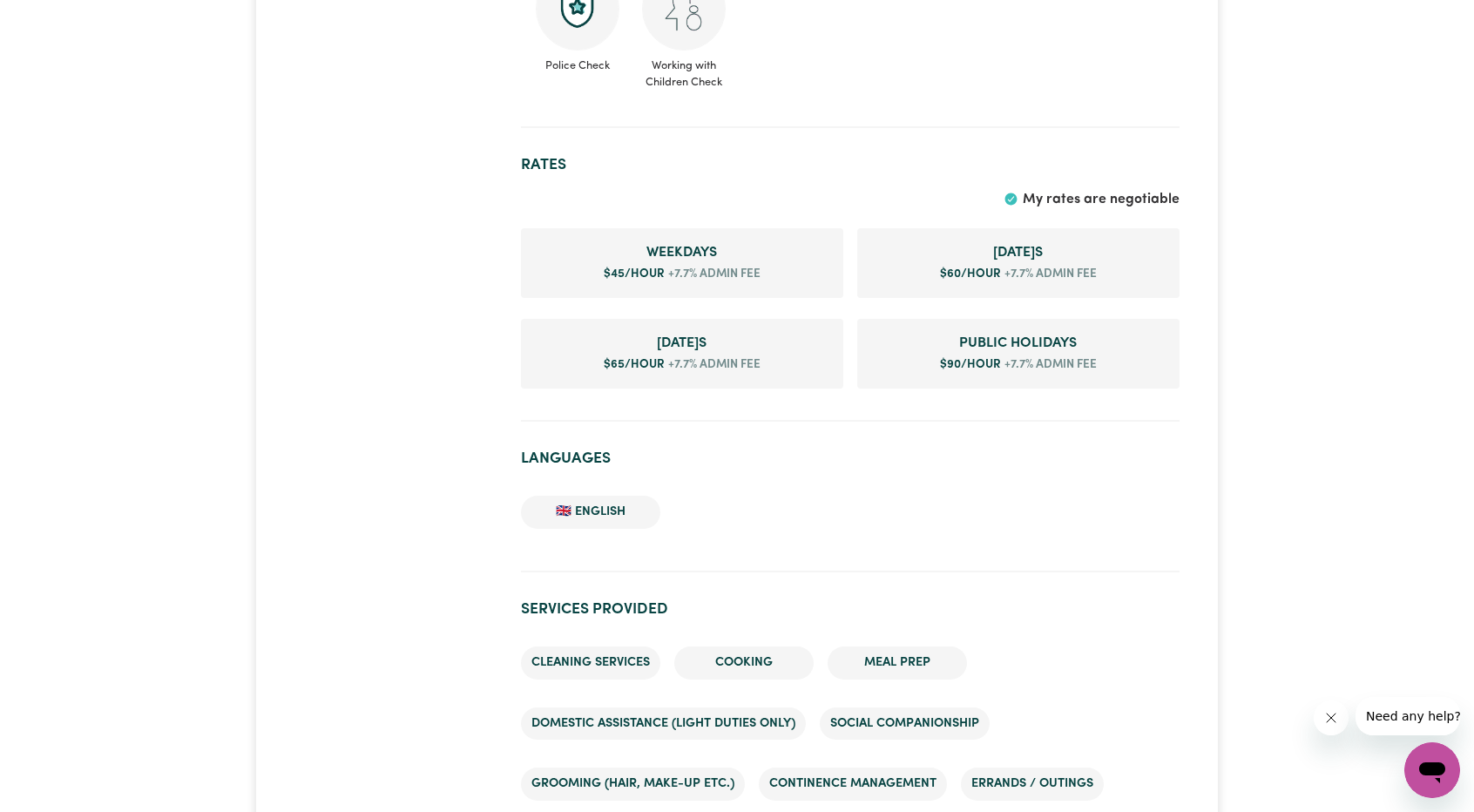
scroll to position [1654, 0]
